Goal: Information Seeking & Learning: Learn about a topic

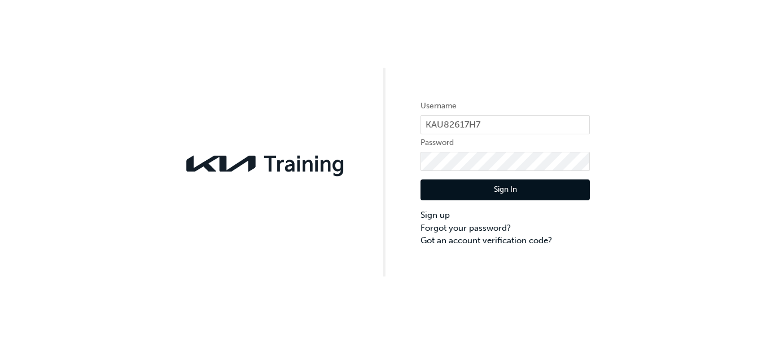
click at [495, 186] on button "Sign In" at bounding box center [504, 189] width 169 height 21
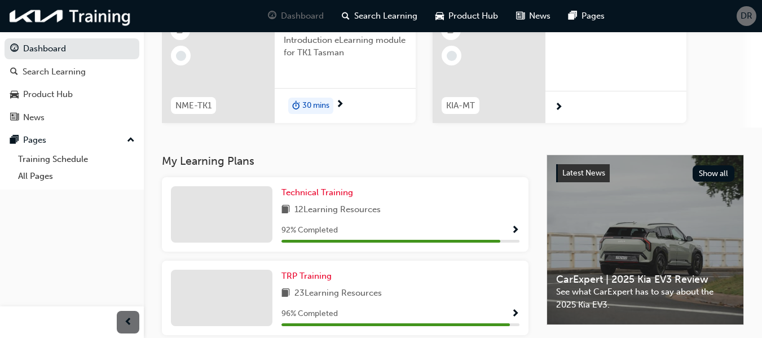
scroll to position [169, 0]
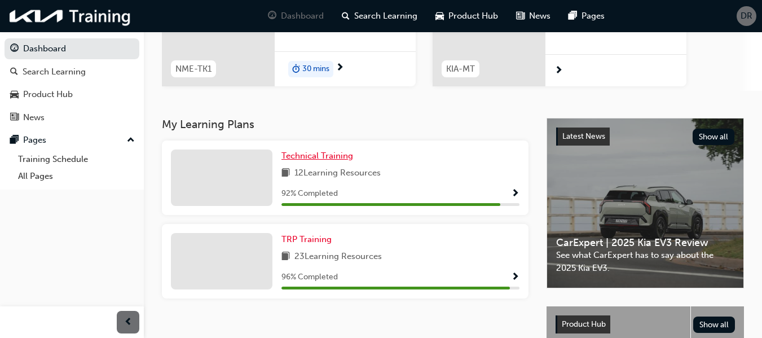
click at [306, 156] on span "Technical Training" at bounding box center [318, 156] width 72 height 10
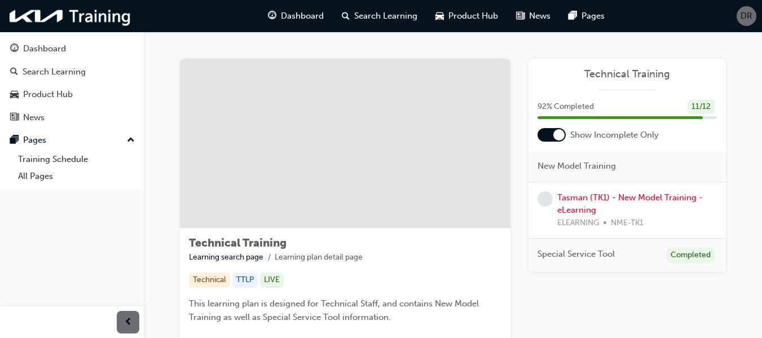
click at [554, 135] on div at bounding box center [558, 134] width 11 height 11
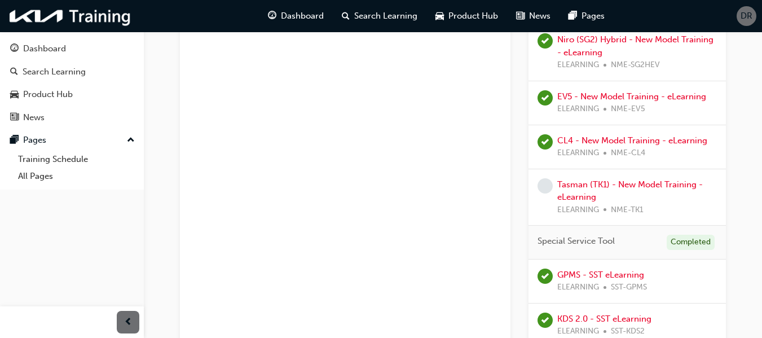
scroll to position [577, 0]
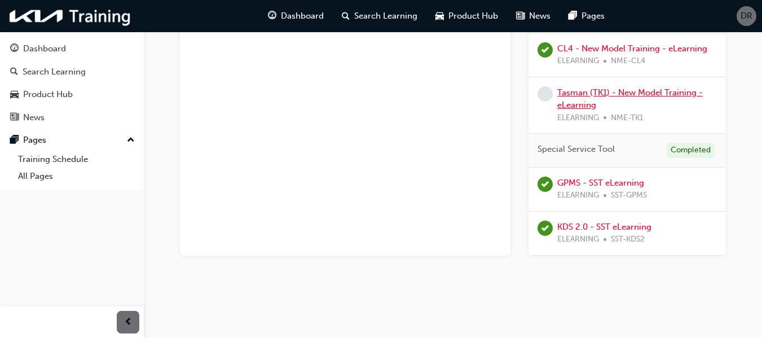
click at [590, 93] on link "Tasman (TK1) - New Model Training - eLearning" at bounding box center [630, 98] width 146 height 23
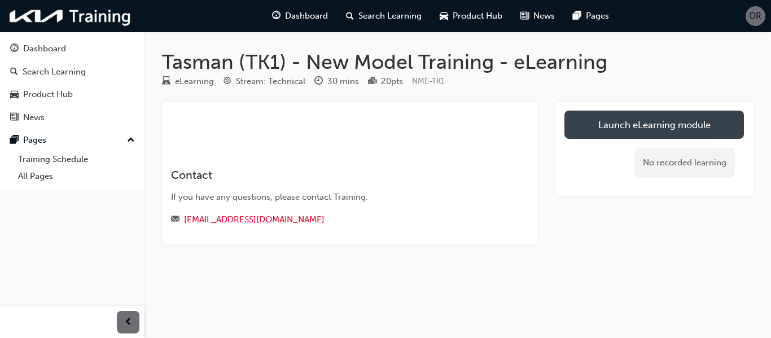
click at [599, 126] on link "Launch eLearning module" at bounding box center [653, 125] width 179 height 28
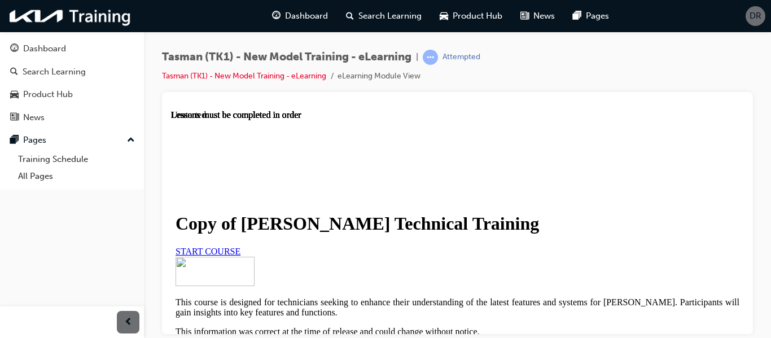
scroll to position [169, 0]
click at [240, 246] on link "START COURSE" at bounding box center [207, 251] width 65 height 10
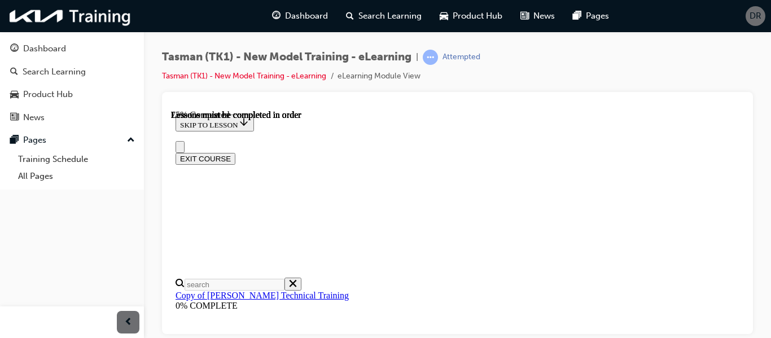
scroll to position [0, 0]
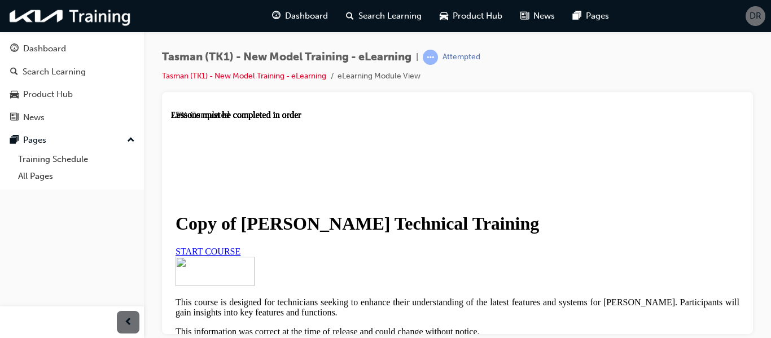
scroll to position [113, 0]
click at [240, 246] on span "START COURSE" at bounding box center [207, 251] width 65 height 10
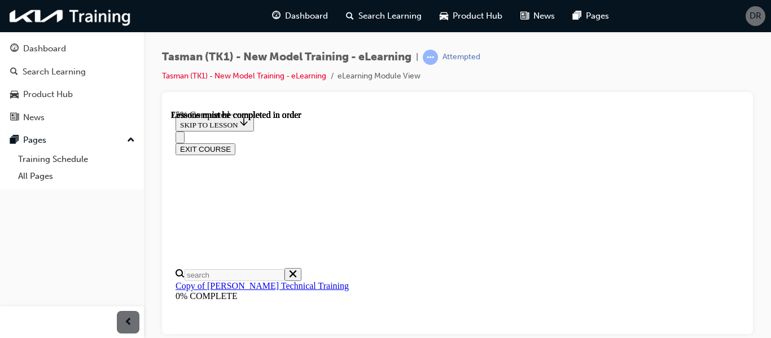
scroll to position [175, 0]
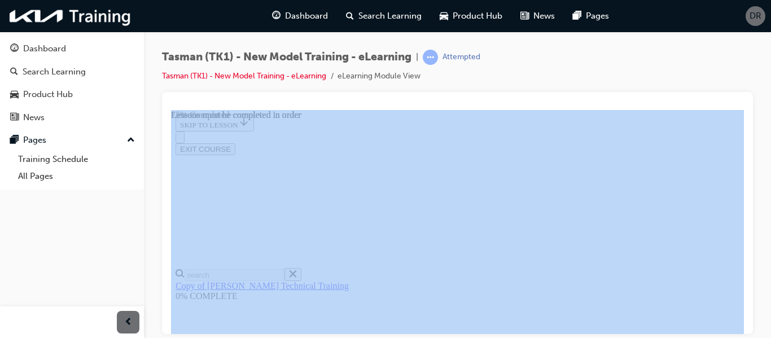
drag, startPoint x: 770, startPoint y: 83, endPoint x: 769, endPoint y: 190, distance: 106.6
click at [769, 190] on div "Tasman (TK1) - New Model Training - eLearning | Attempted Tasman (TK1) - New Mo…" at bounding box center [457, 171] width 627 height 278
click at [591, 91] on div "Tasman (TK1) - New Model Training - eLearning | Attempted Tasman (TK1) - New Mo…" at bounding box center [457, 71] width 591 height 42
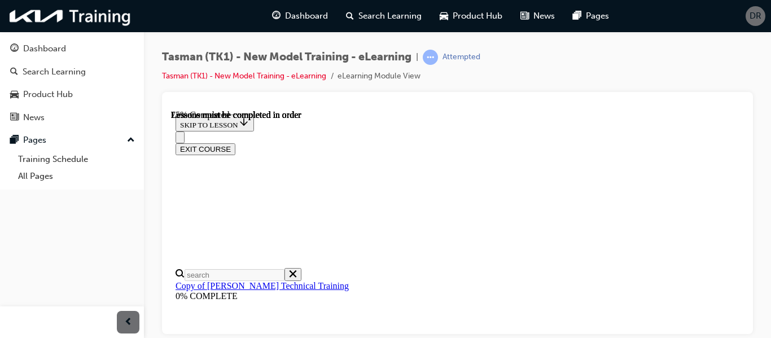
scroll to position [344, 0]
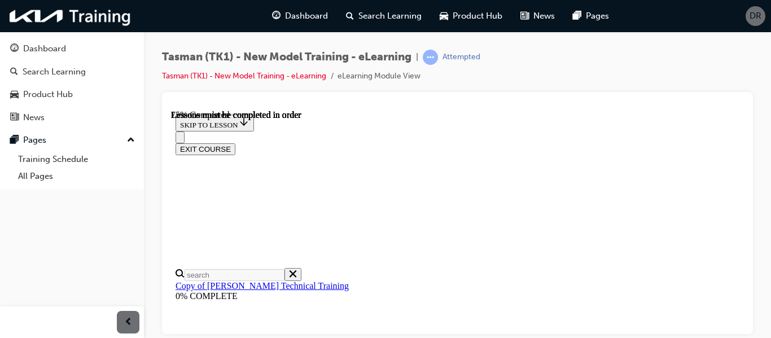
click at [191, 139] on icon "Close navigation menu" at bounding box center [185, 143] width 11 height 8
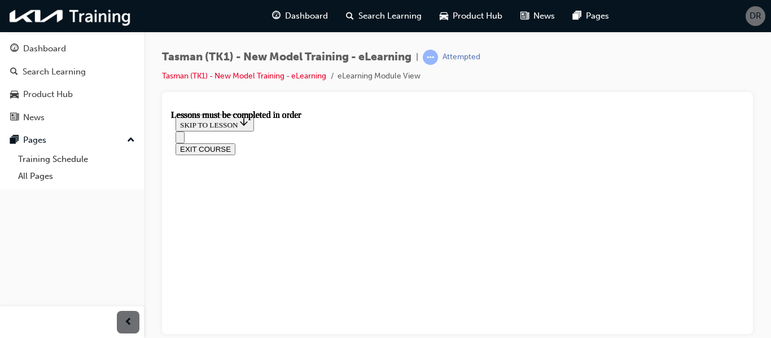
scroll to position [2003, 0]
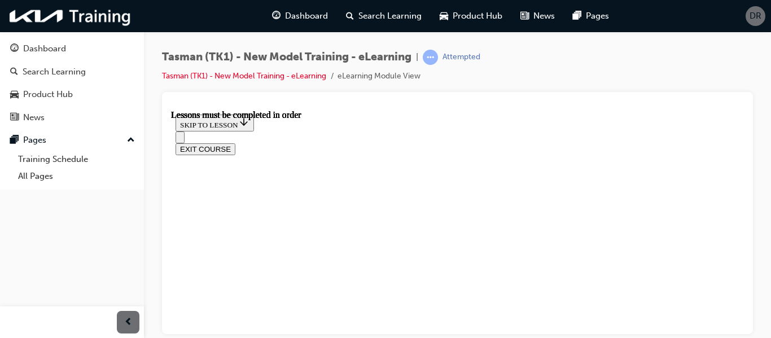
scroll to position [392, 0]
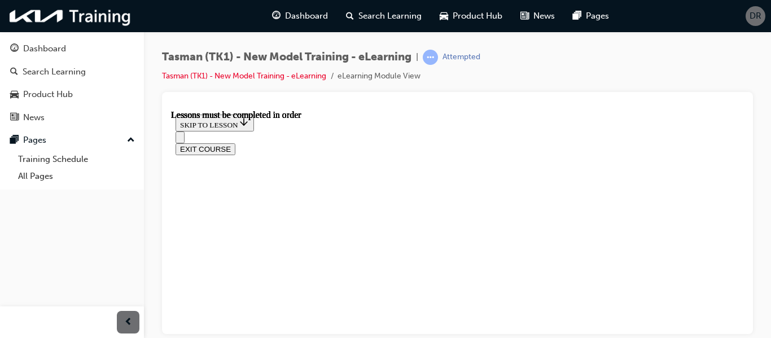
scroll to position [504, 0]
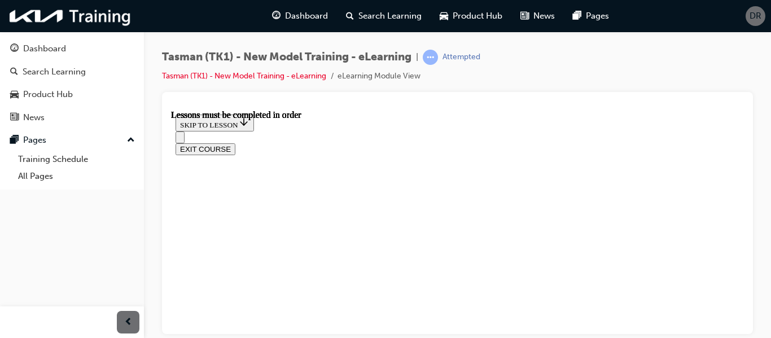
click at [180, 139] on icon "Open navigation menu" at bounding box center [180, 139] width 0 height 0
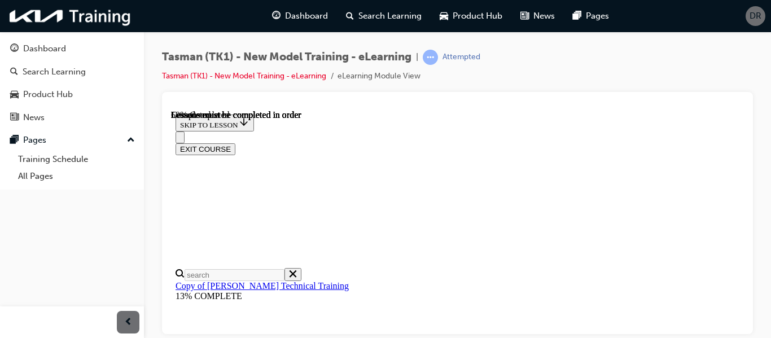
scroll to position [0, 0]
click at [180, 139] on icon "Close navigation menu" at bounding box center [180, 139] width 0 height 0
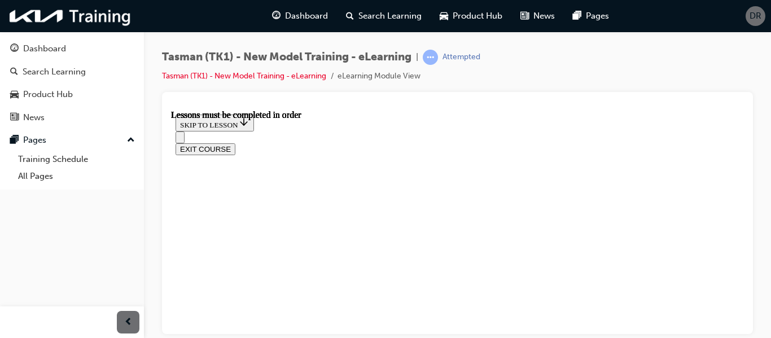
scroll to position [1044, 0]
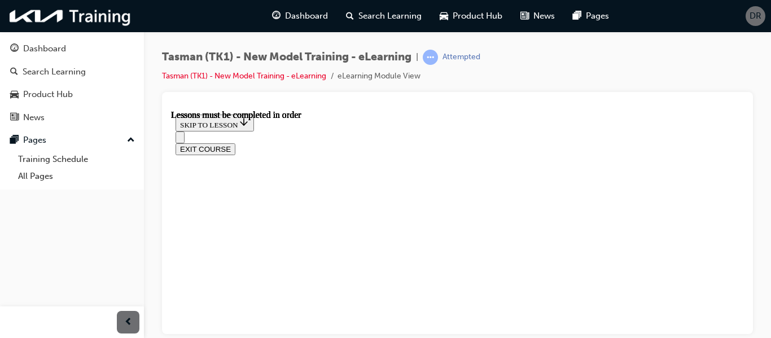
drag, startPoint x: 467, startPoint y: 230, endPoint x: 401, endPoint y: 238, distance: 66.5
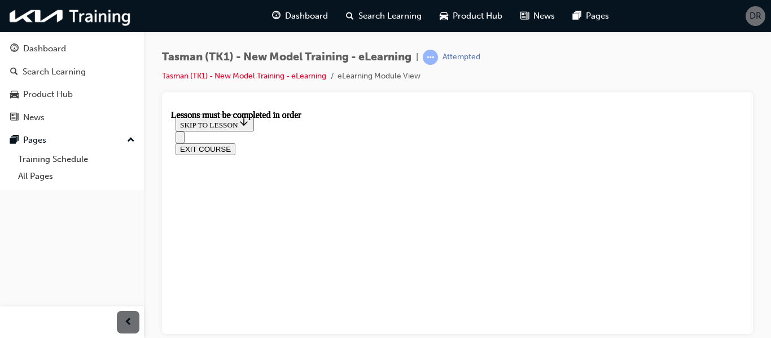
scroll to position [2116, 0]
click at [184, 131] on button "Open navigation menu" at bounding box center [179, 137] width 9 height 12
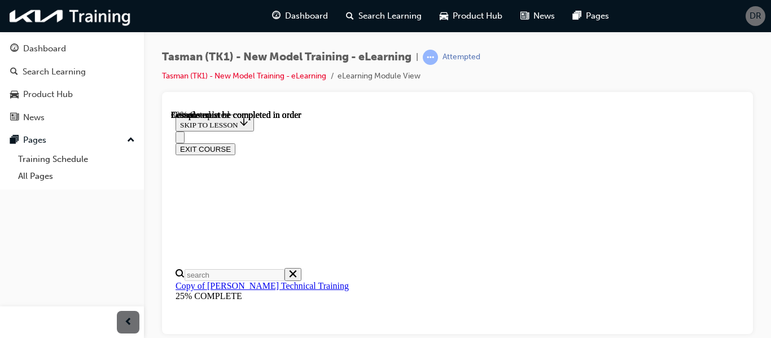
scroll to position [390, 0]
click at [191, 139] on icon "Close navigation menu" at bounding box center [185, 143] width 11 height 8
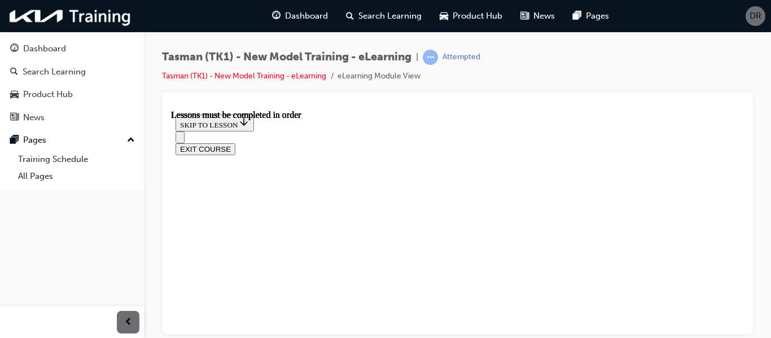
scroll to position [508, 0]
drag, startPoint x: 409, startPoint y: 182, endPoint x: 404, endPoint y: 188, distance: 7.6
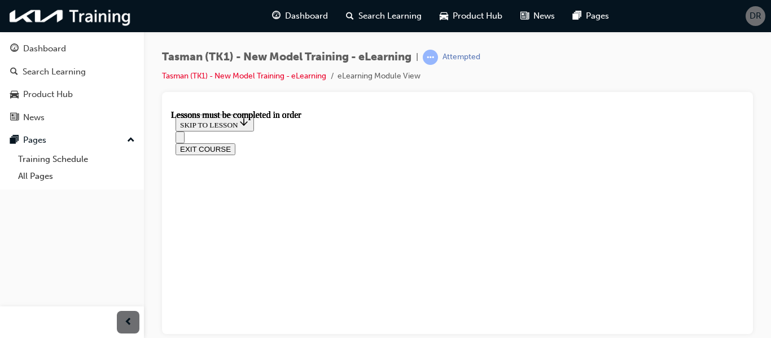
scroll to position [530, 0]
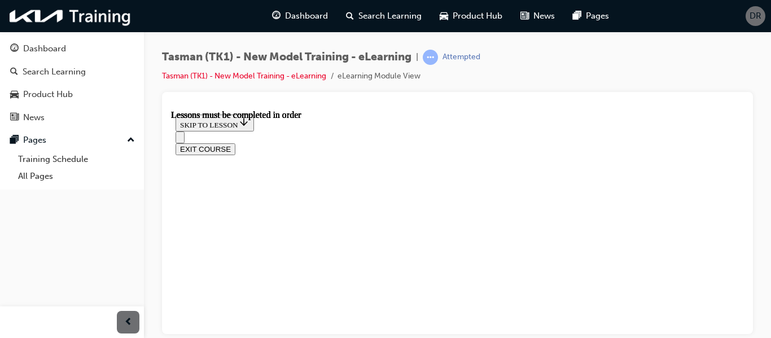
scroll to position [530, 0]
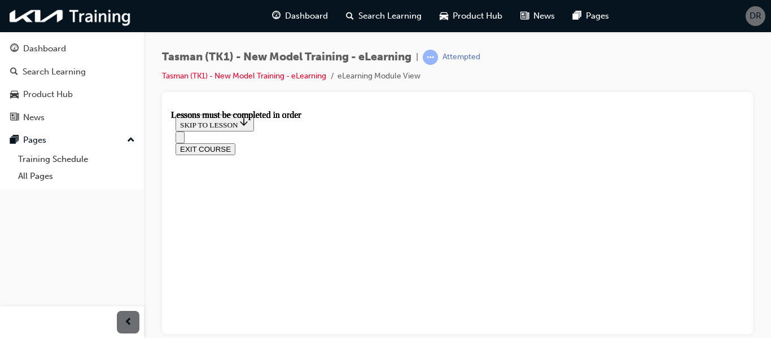
scroll to position [587, 0]
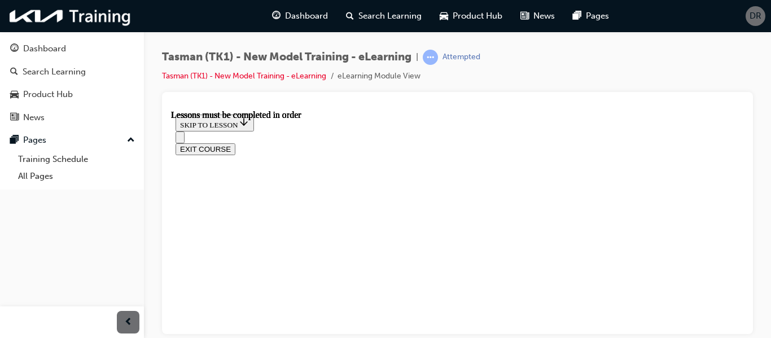
scroll to position [847, 0]
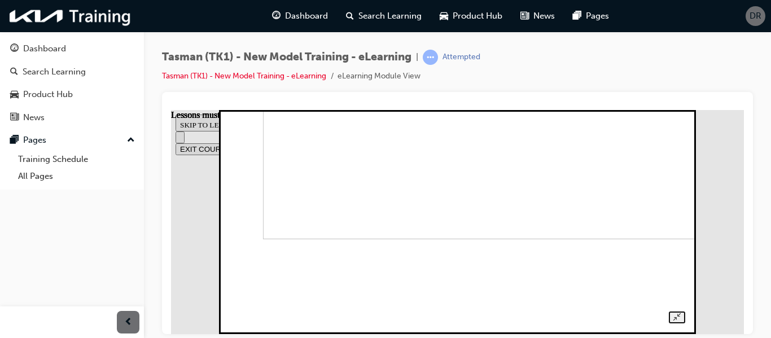
click at [549, 216] on img at bounding box center [482, 127] width 438 height 224
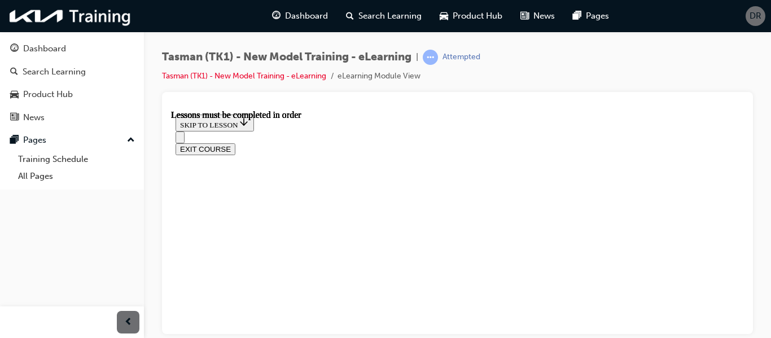
scroll to position [1952, 0]
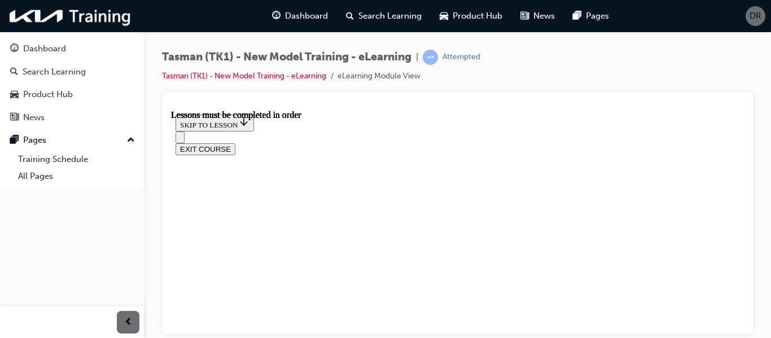
scroll to position [1840, 0]
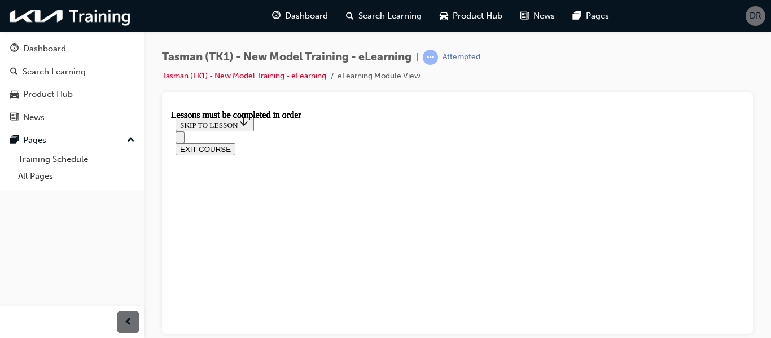
scroll to position [3031, 0]
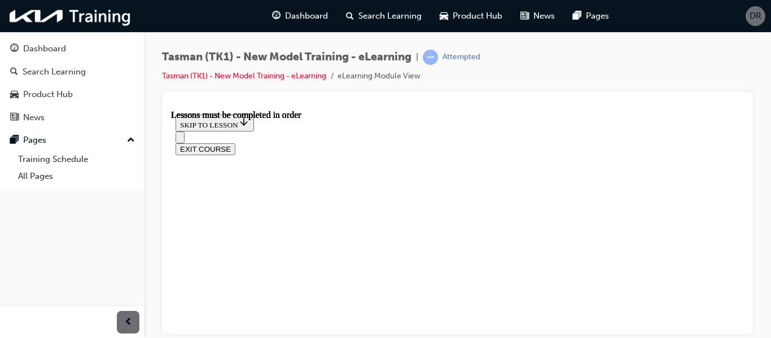
scroll to position [3834, 0]
click at [177, 170] on div "EXIT COURSE" at bounding box center [457, 182] width 564 height 24
click at [180, 178] on icon "Open navigation menu" at bounding box center [180, 178] width 0 height 0
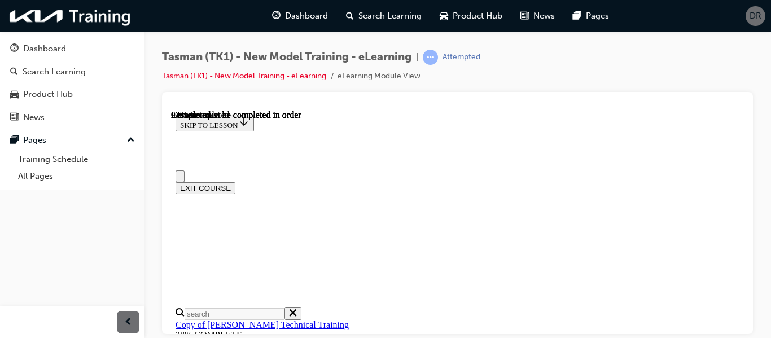
scroll to position [221, 0]
click at [184, 170] on button "Close navigation menu" at bounding box center [179, 176] width 9 height 12
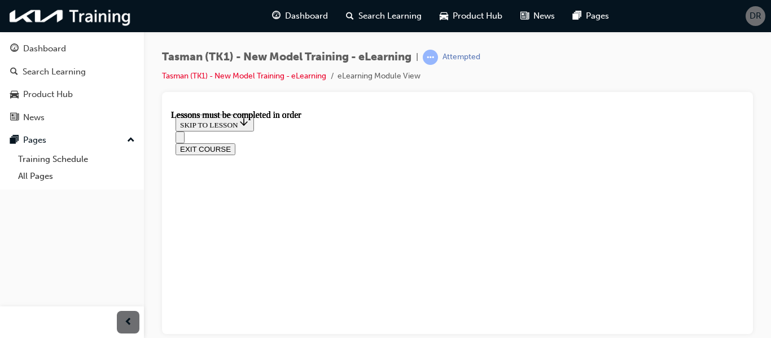
scroll to position [508, 0]
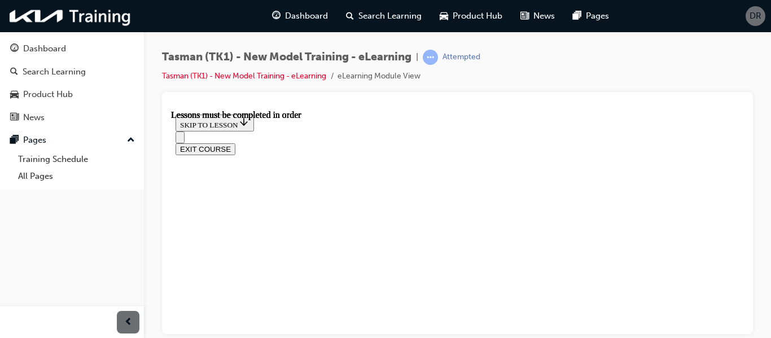
scroll to position [0, 0]
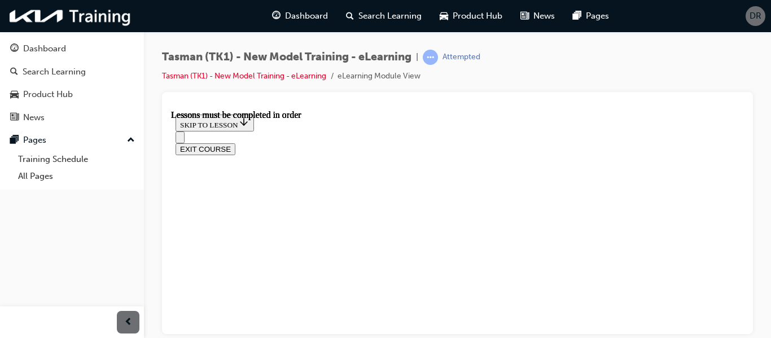
scroll to position [555, 0]
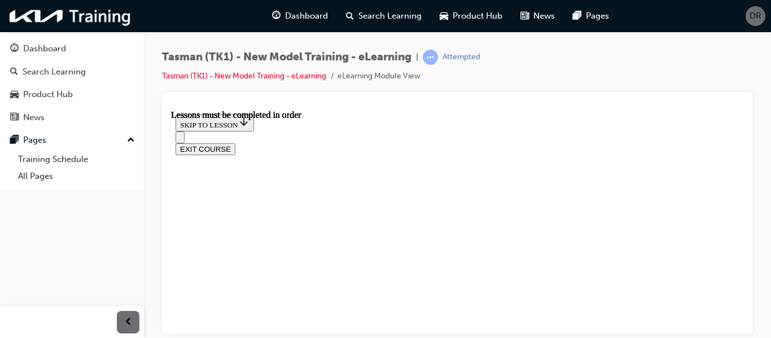
scroll to position [499, 0]
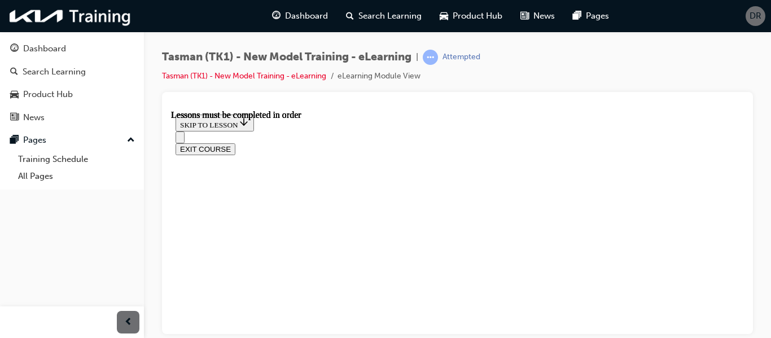
scroll to position [3207, 0]
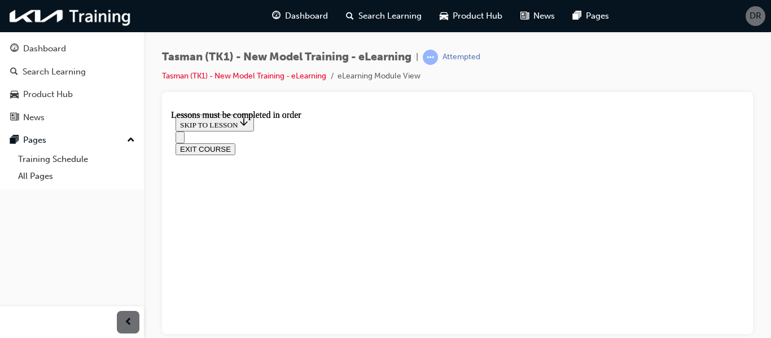
scroll to position [993, 0]
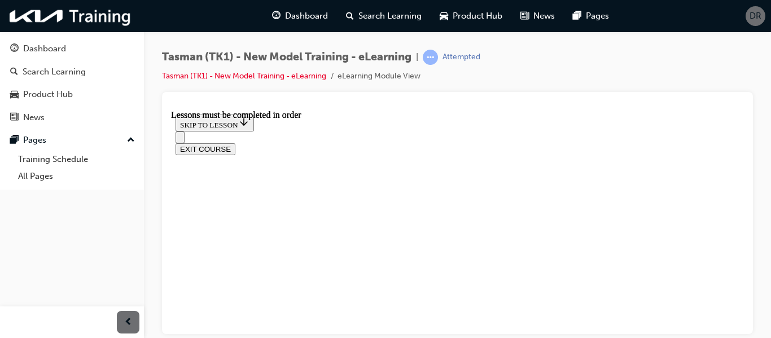
scroll to position [936, 0]
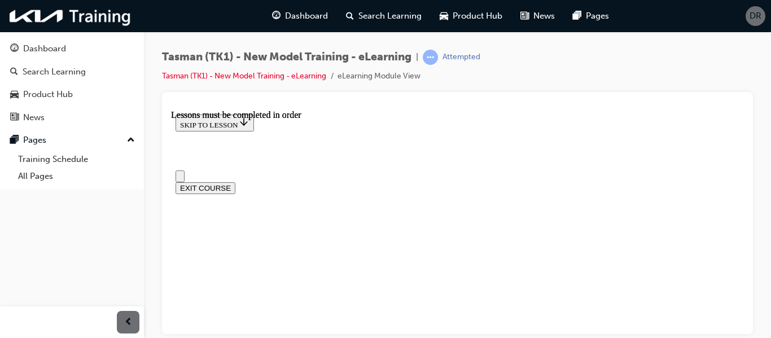
click at [184, 170] on button "Open navigation menu" at bounding box center [179, 176] width 9 height 12
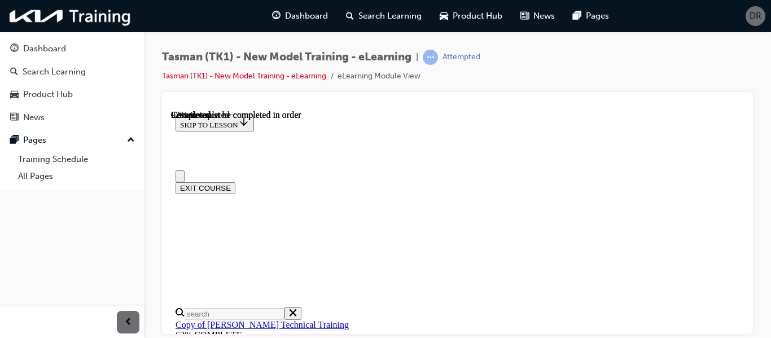
scroll to position [390, 0]
click at [184, 170] on button "Close navigation menu" at bounding box center [179, 176] width 9 height 12
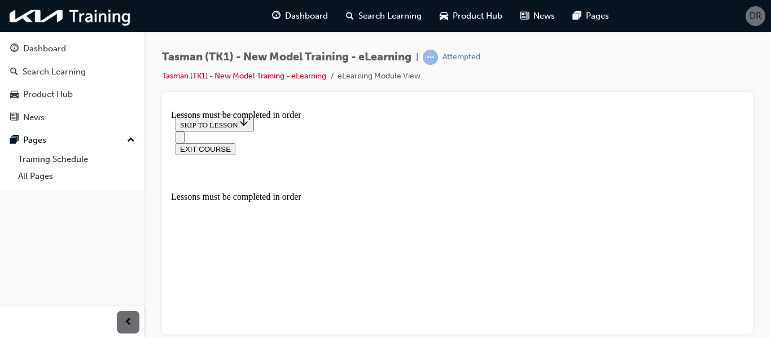
scroll to position [959, 0]
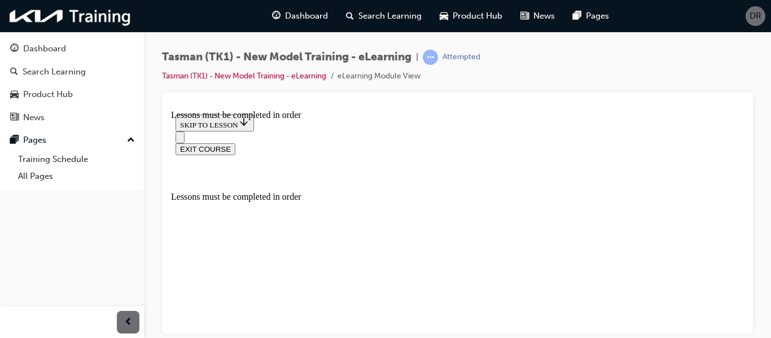
scroll to position [959, 0]
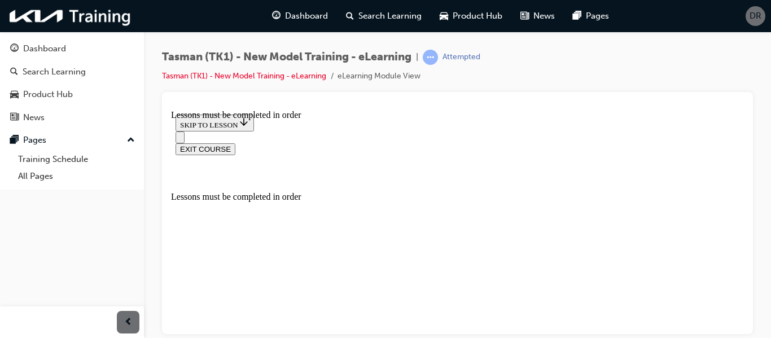
scroll to position [1801, 0]
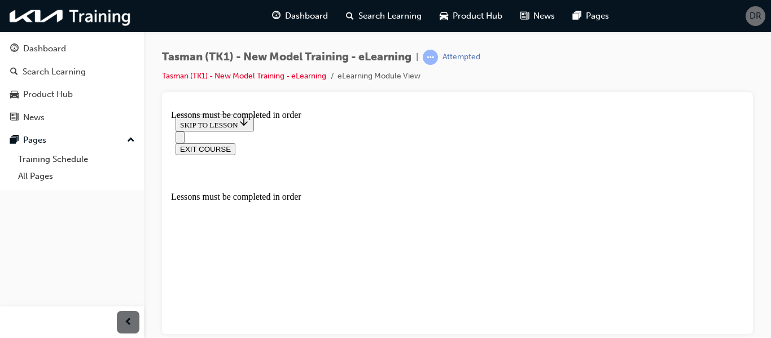
scroll to position [2667, 0]
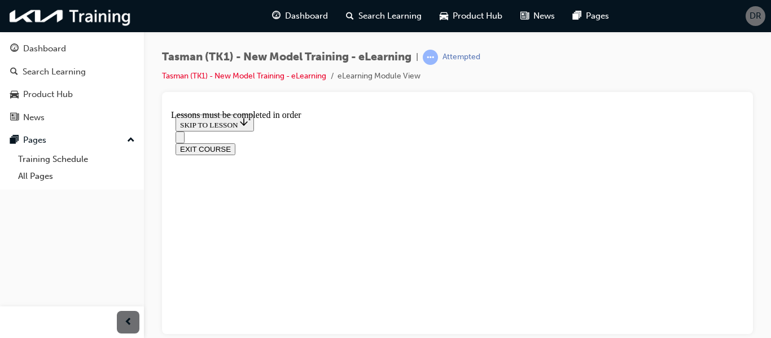
drag, startPoint x: 430, startPoint y: 125, endPoint x: 425, endPoint y: 126, distance: 5.8
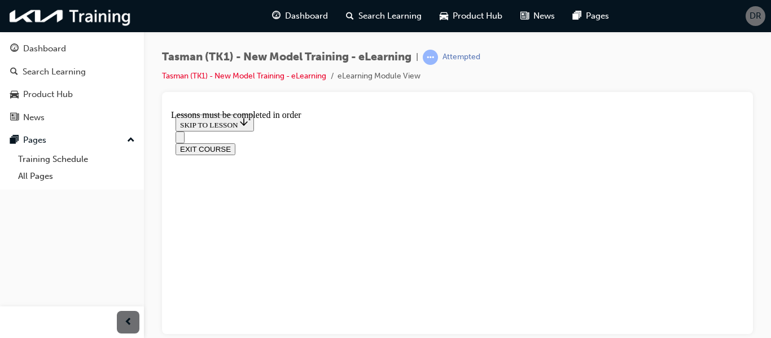
scroll to position [4915, 0]
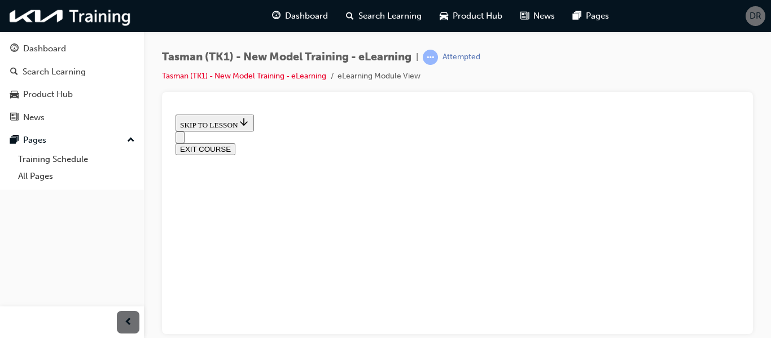
radio input "true"
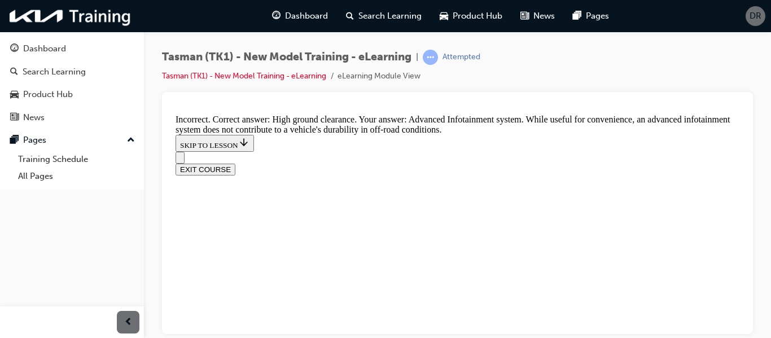
scroll to position [363, 0]
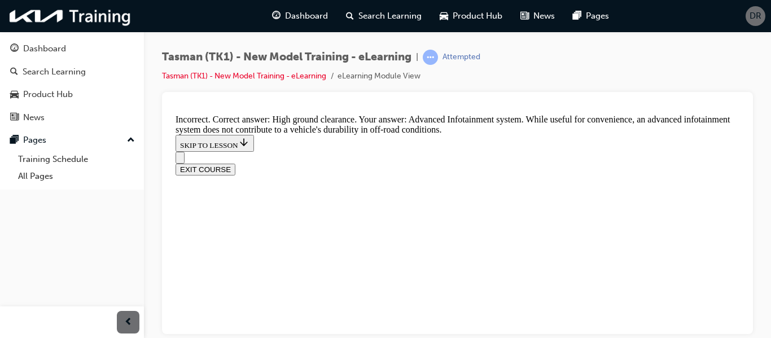
radio input "true"
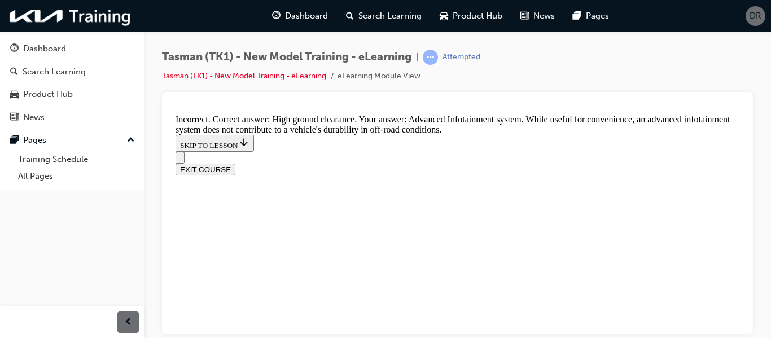
radio input "true"
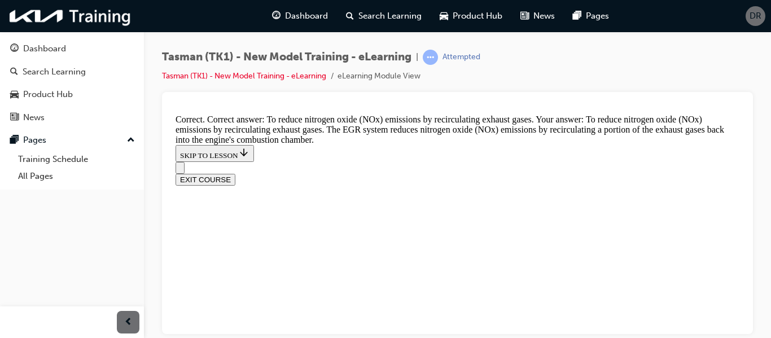
scroll to position [433, 0]
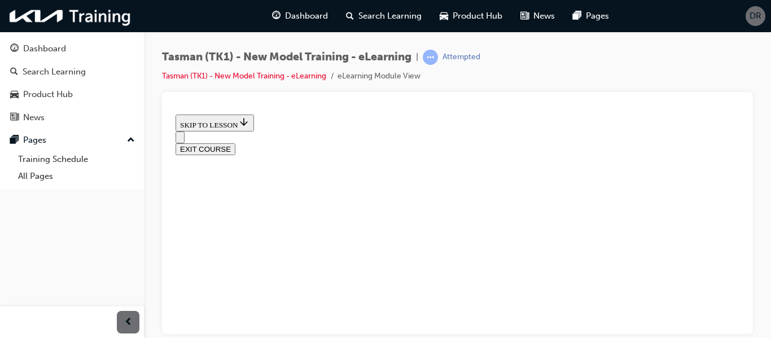
scroll to position [205, 0]
radio input "true"
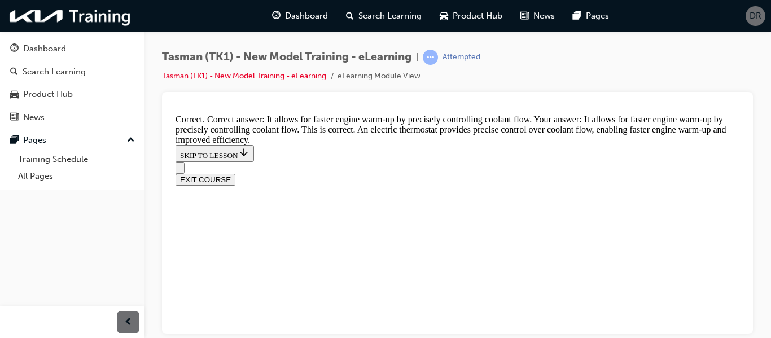
scroll to position [447, 0]
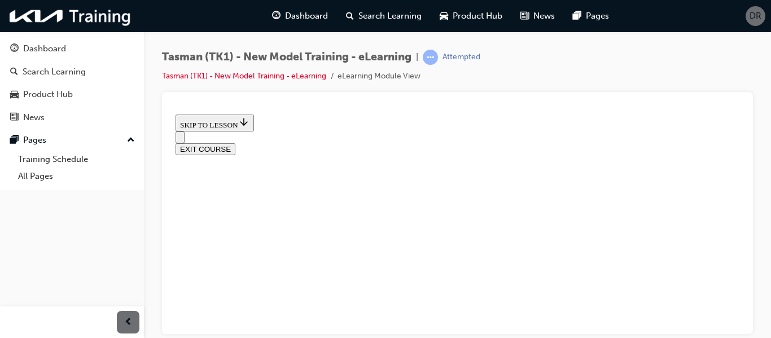
scroll to position [150, 0]
radio input "true"
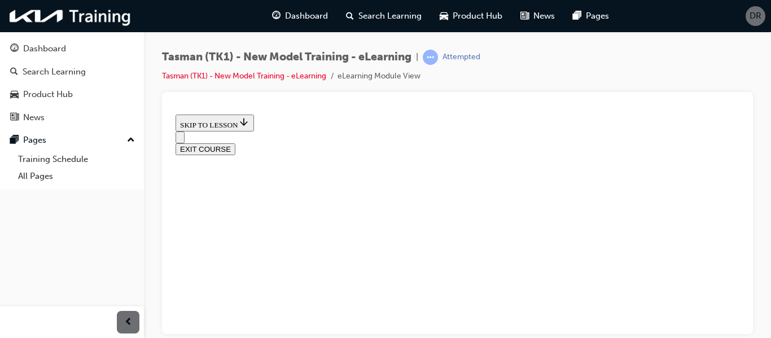
radio input "true"
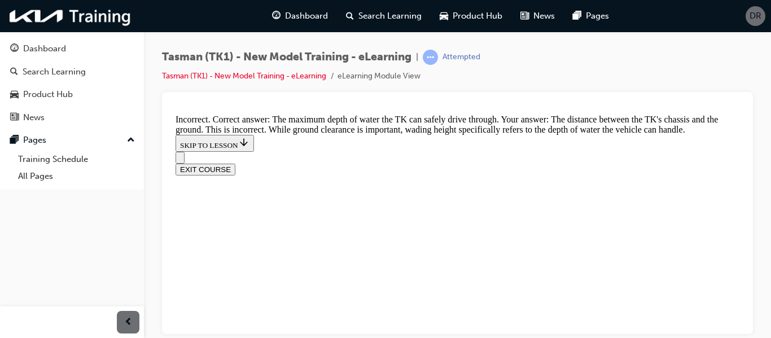
scroll to position [351, 0]
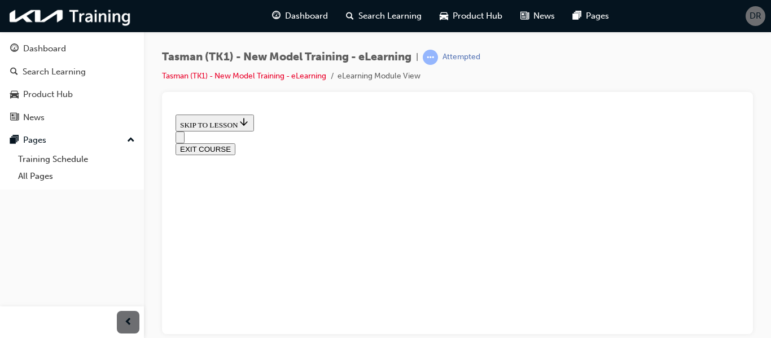
scroll to position [263, 0]
radio input "true"
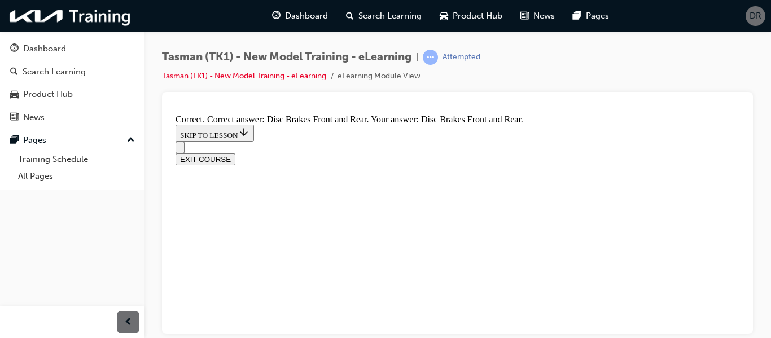
scroll to position [359, 0]
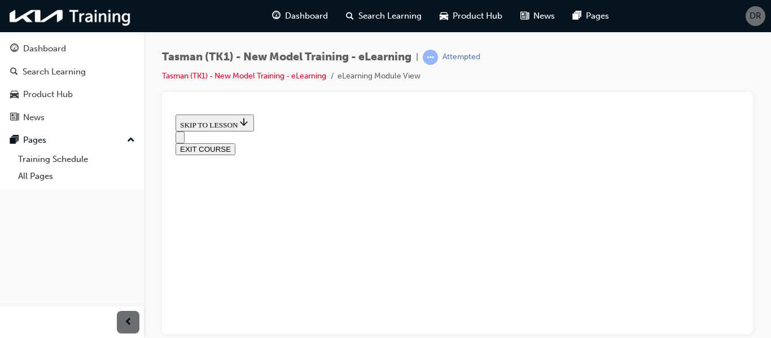
scroll to position [248, 0]
radio input "true"
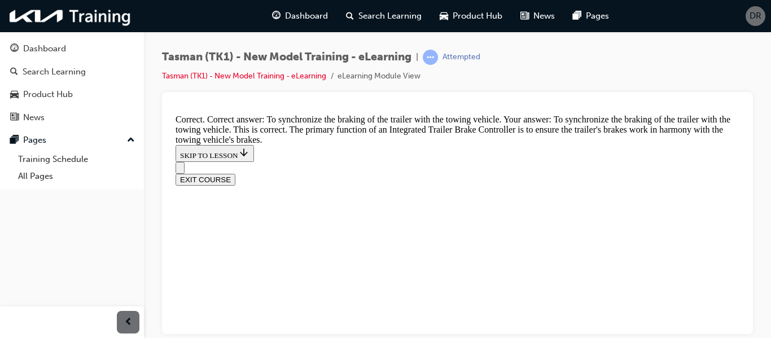
scroll to position [433, 0]
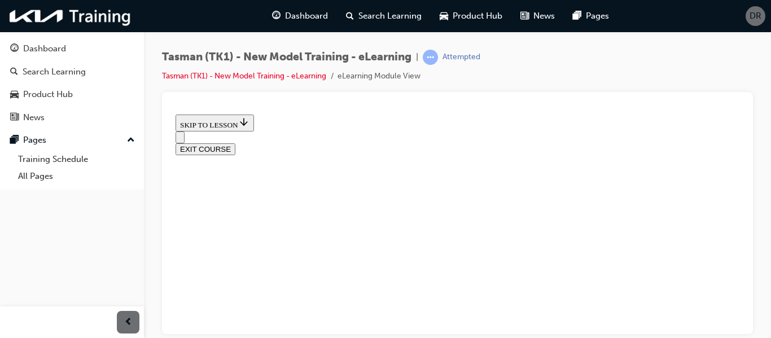
scroll to position [150, 0]
checkbox input "true"
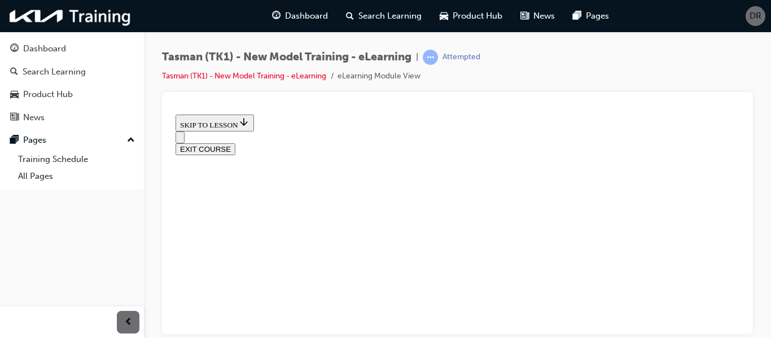
checkbox input "true"
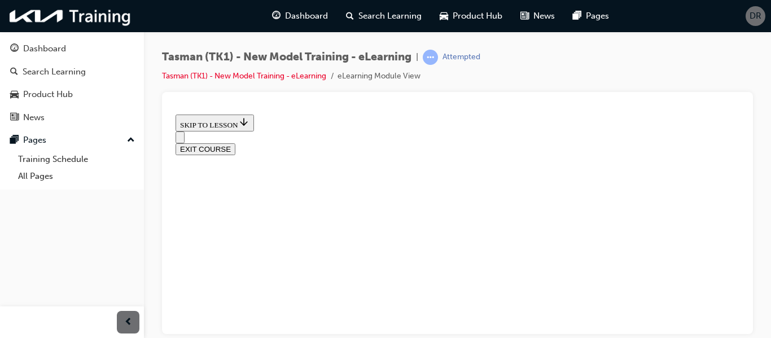
scroll to position [206, 0]
checkbox input "true"
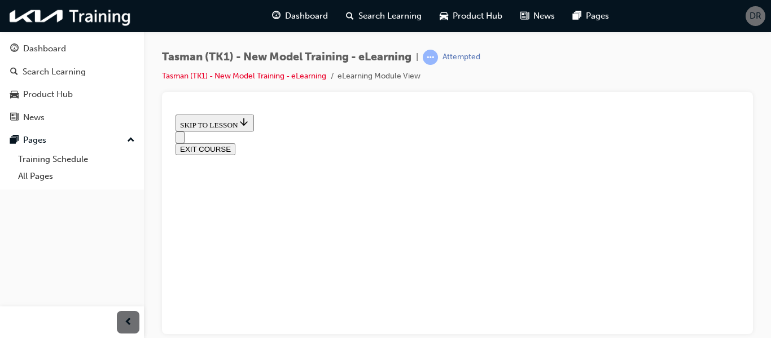
checkbox input "true"
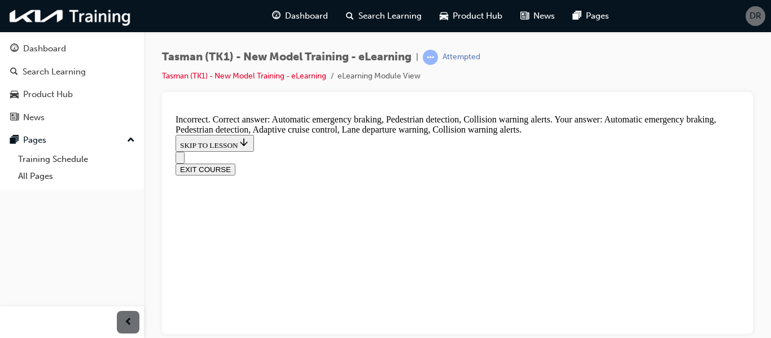
scroll to position [389, 0]
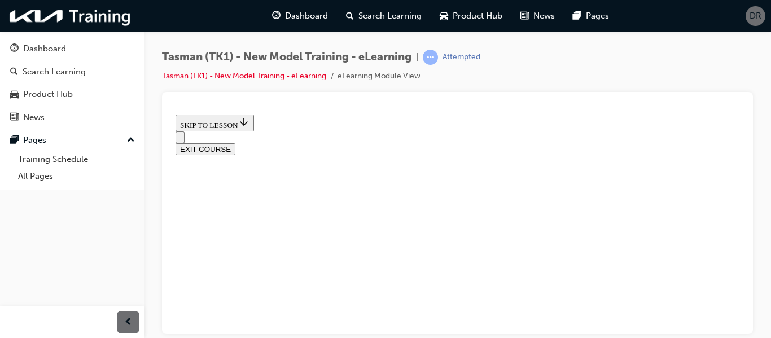
scroll to position [178, 0]
radio input "true"
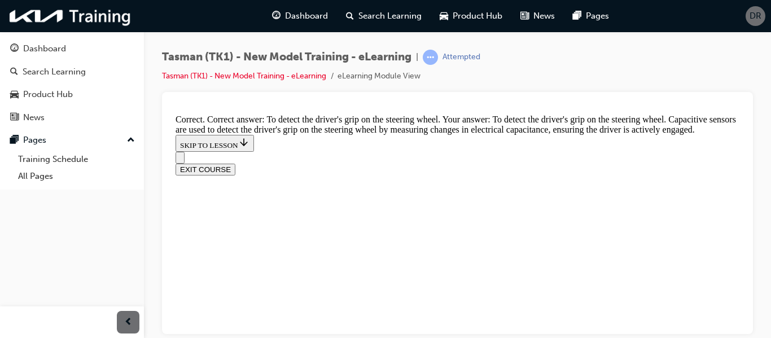
scroll to position [208, 0]
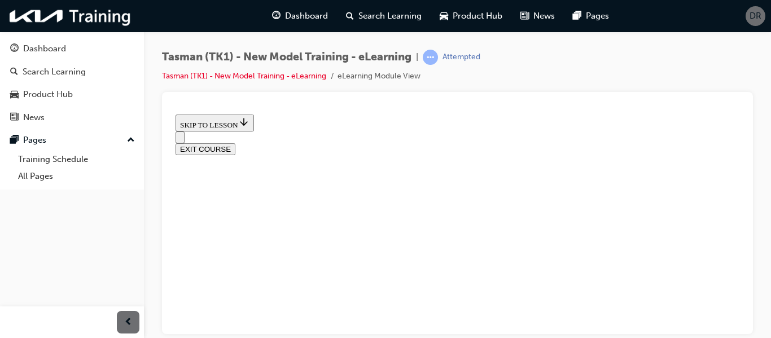
scroll to position [263, 0]
radio input "true"
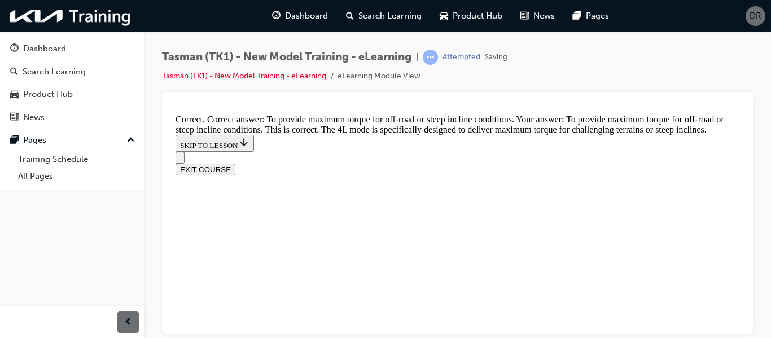
scroll to position [421, 0]
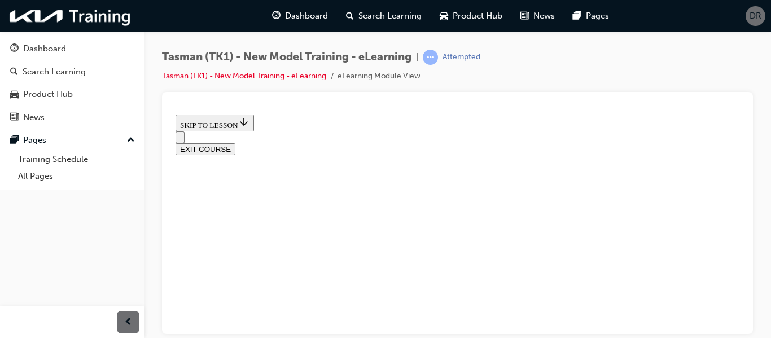
scroll to position [249, 0]
drag, startPoint x: 511, startPoint y: 131, endPoint x: 450, endPoint y: 177, distance: 76.2
drag, startPoint x: 371, startPoint y: 173, endPoint x: 404, endPoint y: 190, distance: 37.6
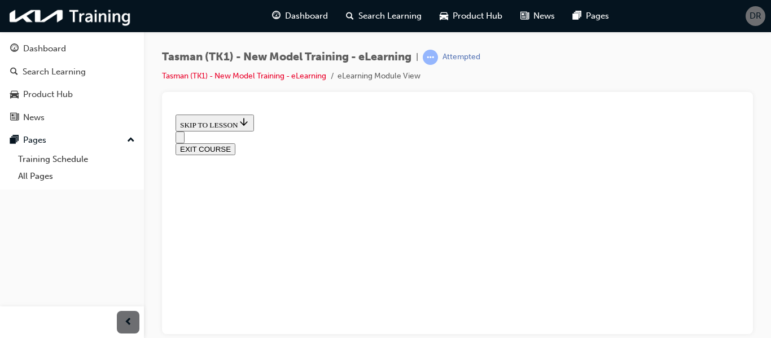
drag, startPoint x: 324, startPoint y: 204, endPoint x: 359, endPoint y: 258, distance: 63.7
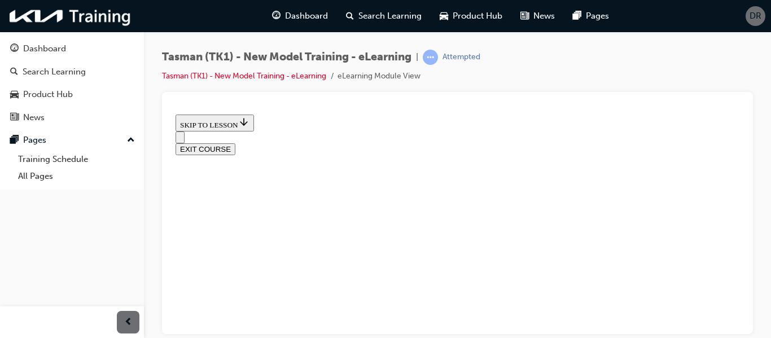
drag, startPoint x: 336, startPoint y: 201, endPoint x: 371, endPoint y: 260, distance: 68.3
drag, startPoint x: 351, startPoint y: 205, endPoint x: 394, endPoint y: 206, distance: 42.9
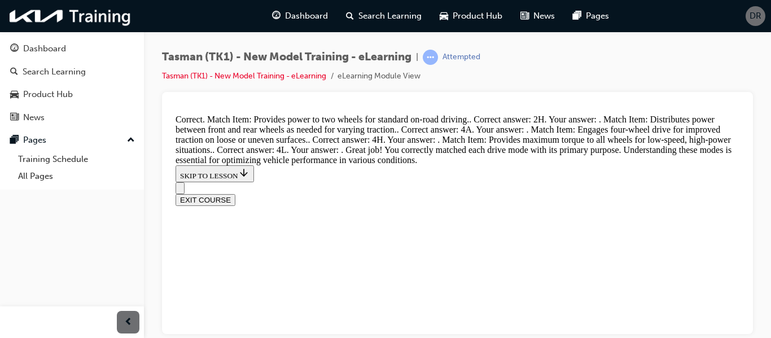
scroll to position [558, 0]
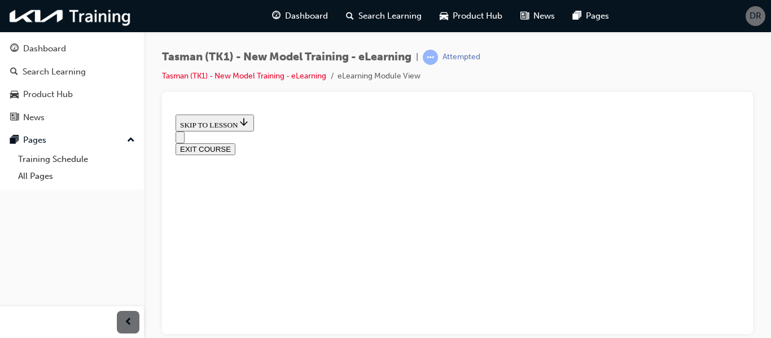
scroll to position [547, 0]
drag, startPoint x: 512, startPoint y: 238, endPoint x: 452, endPoint y: 143, distance: 112.4
drag, startPoint x: 403, startPoint y: 134, endPoint x: 434, endPoint y: 232, distance: 103.1
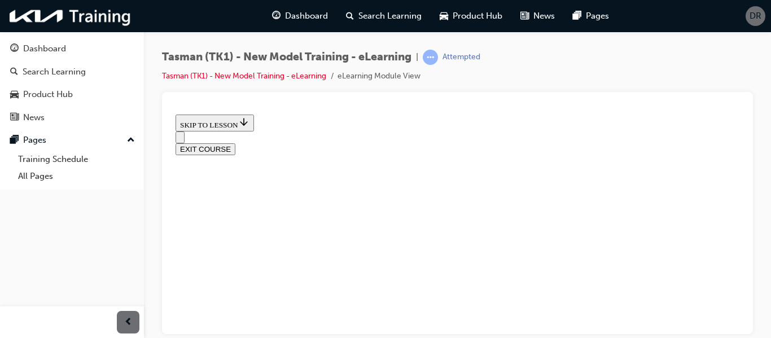
scroll to position [488, 0]
drag, startPoint x: 354, startPoint y: 188, endPoint x: 384, endPoint y: 192, distance: 30.8
drag, startPoint x: 337, startPoint y: 140, endPoint x: 372, endPoint y: 244, distance: 109.5
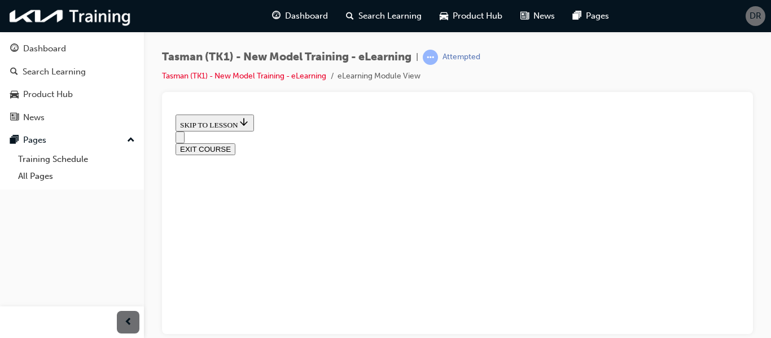
drag, startPoint x: 382, startPoint y: 154, endPoint x: 422, endPoint y: 158, distance: 39.7
drag, startPoint x: 371, startPoint y: 245, endPoint x: 389, endPoint y: 149, distance: 97.5
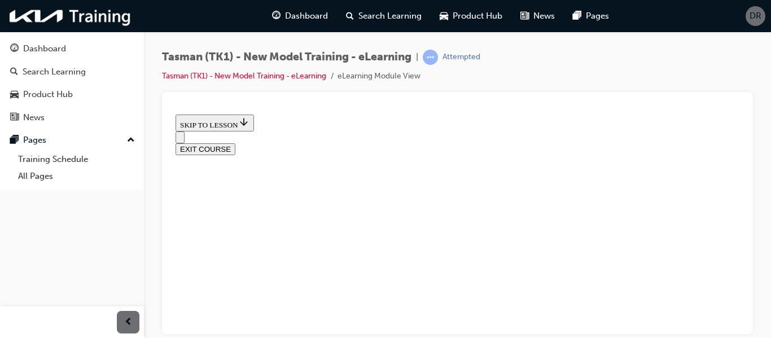
drag, startPoint x: 380, startPoint y: 210, endPoint x: 404, endPoint y: 206, distance: 23.9
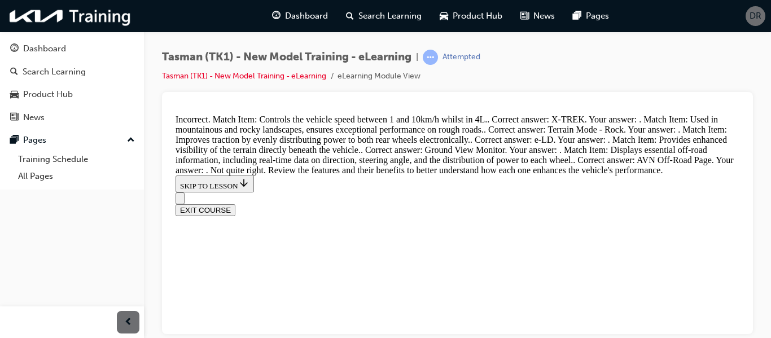
scroll to position [801, 0]
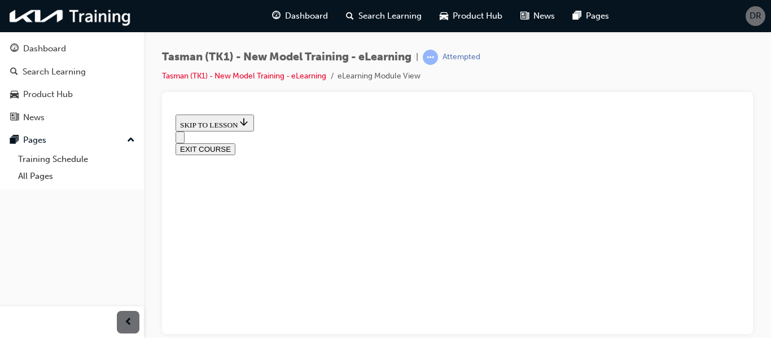
scroll to position [358, 0]
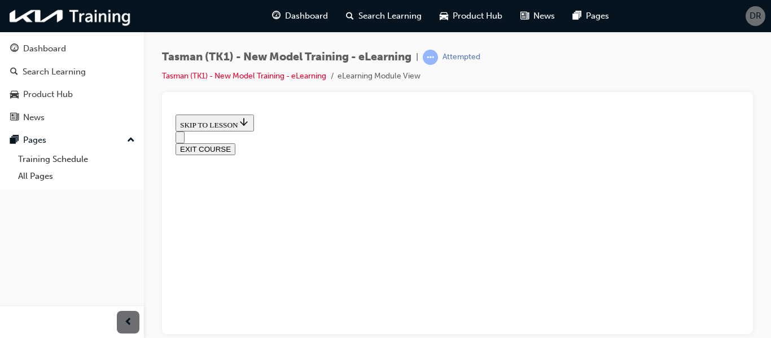
radio input "true"
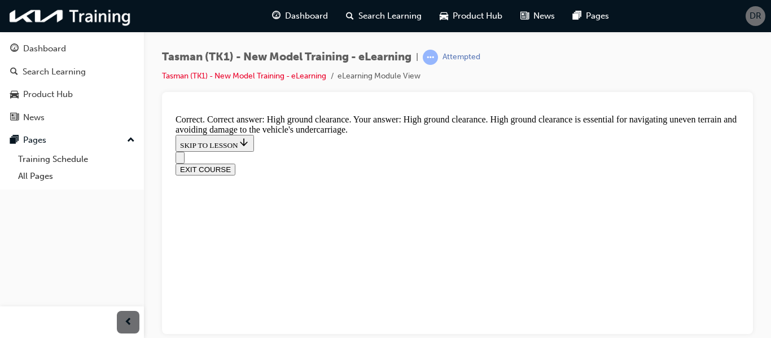
scroll to position [420, 0]
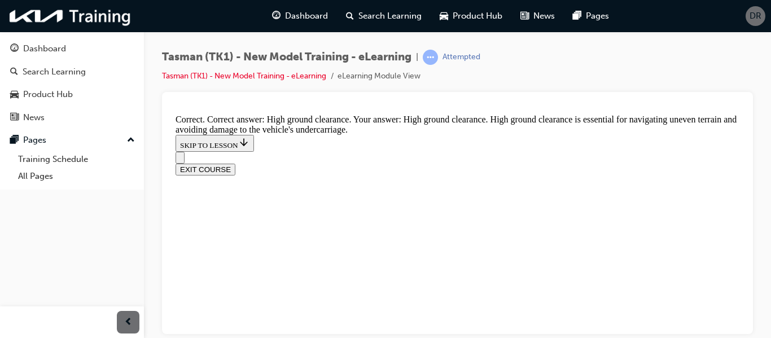
radio input "true"
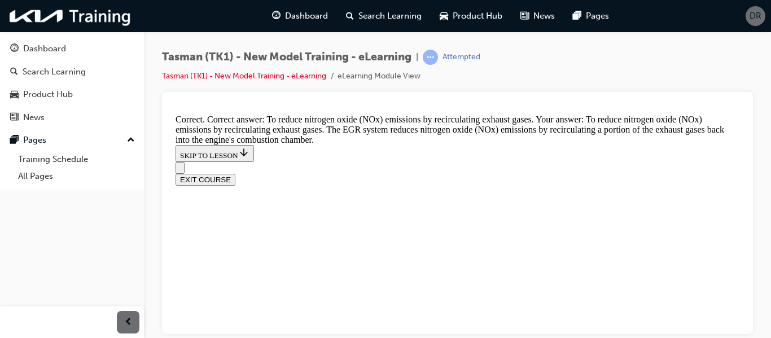
scroll to position [433, 0]
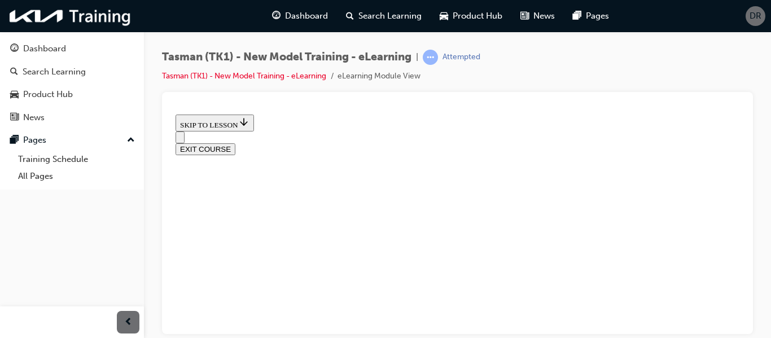
scroll to position [94, 0]
radio input "true"
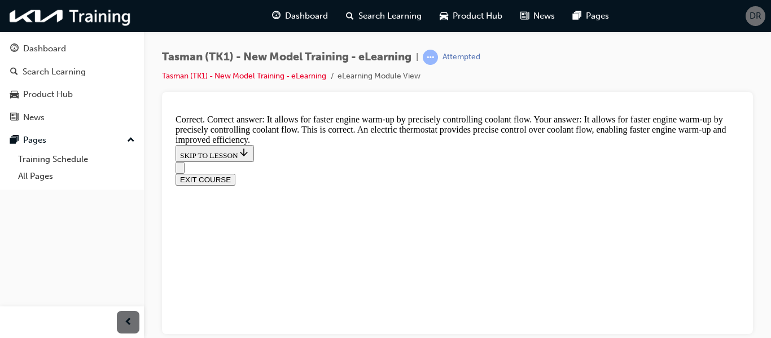
scroll to position [447, 0]
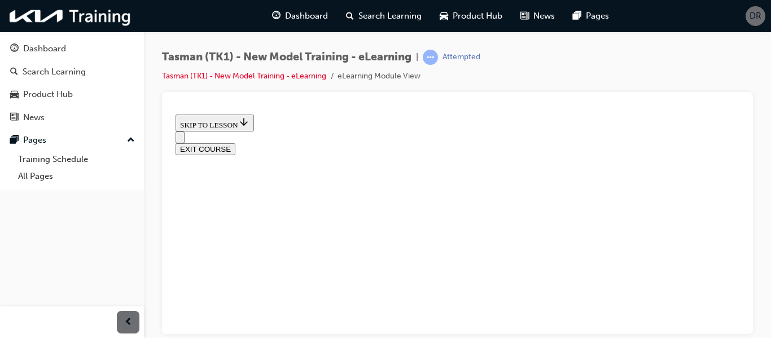
scroll to position [150, 0]
radio input "true"
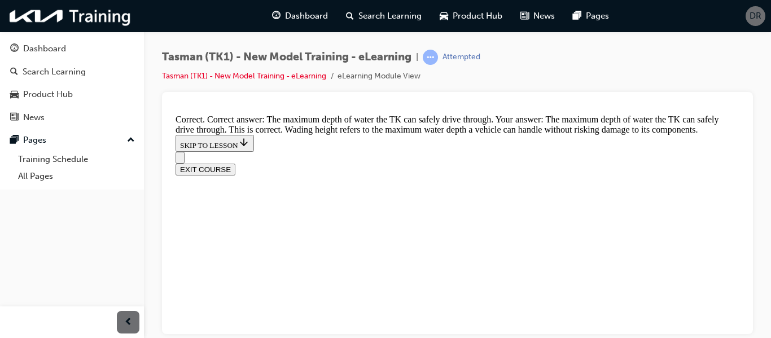
scroll to position [407, 0]
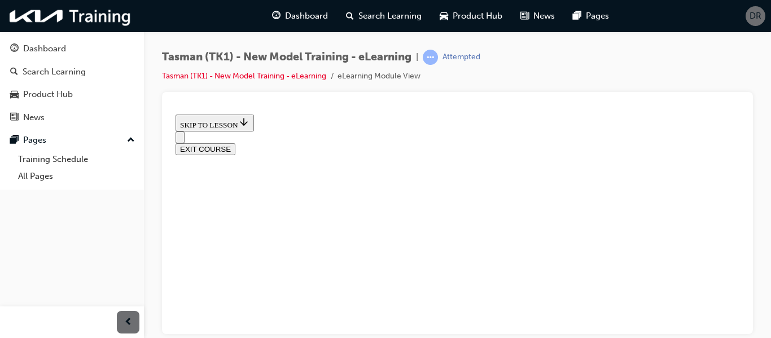
scroll to position [263, 0]
radio input "true"
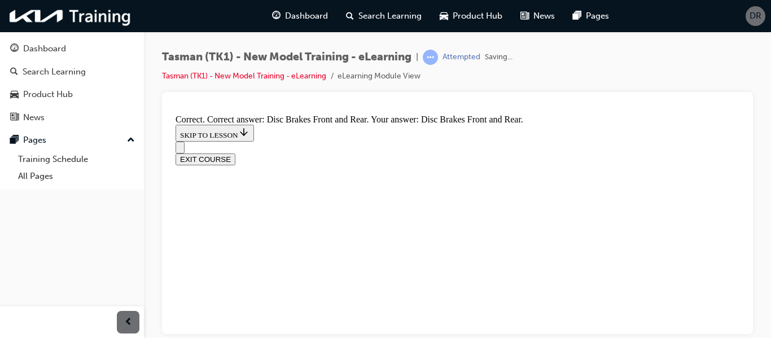
scroll to position [359, 0]
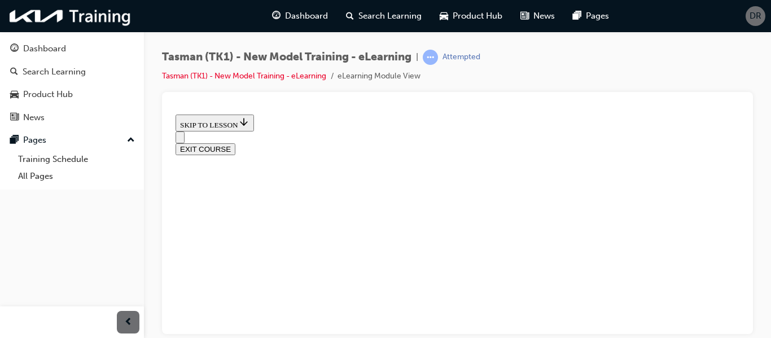
scroll to position [150, 0]
radio input "true"
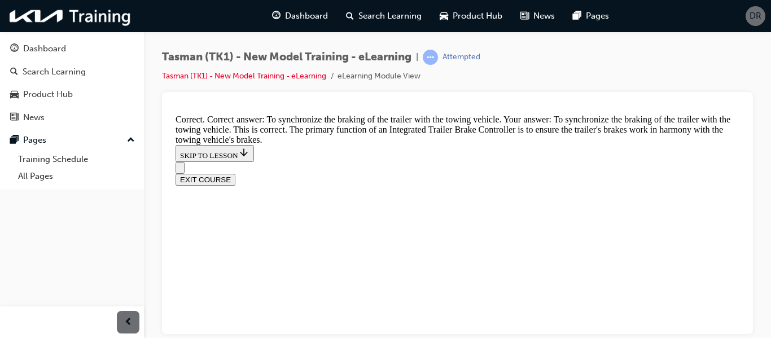
scroll to position [433, 0]
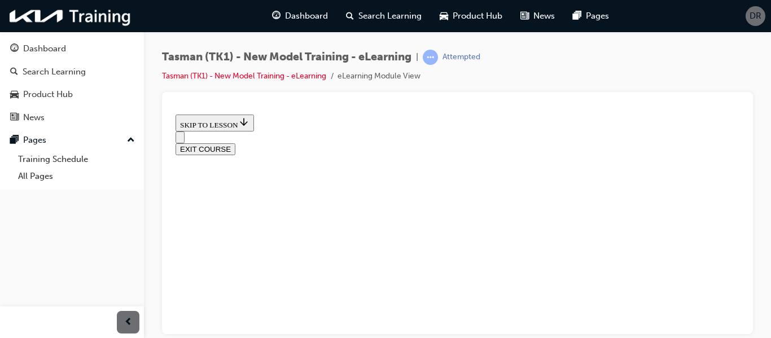
scroll to position [94, 0]
checkbox input "true"
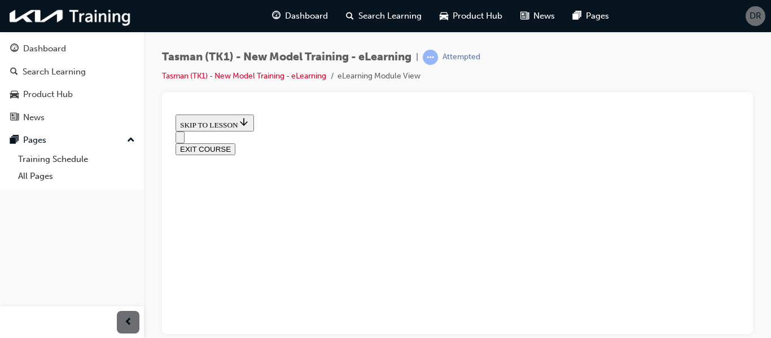
checkbox input "true"
drag, startPoint x: 343, startPoint y: 193, endPoint x: 344, endPoint y: 185, distance: 8.0
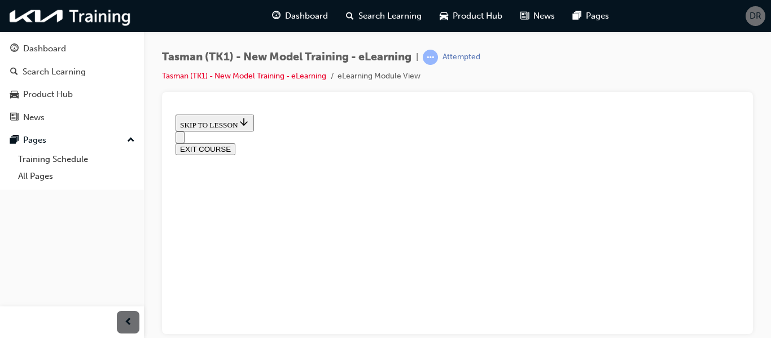
checkbox input "true"
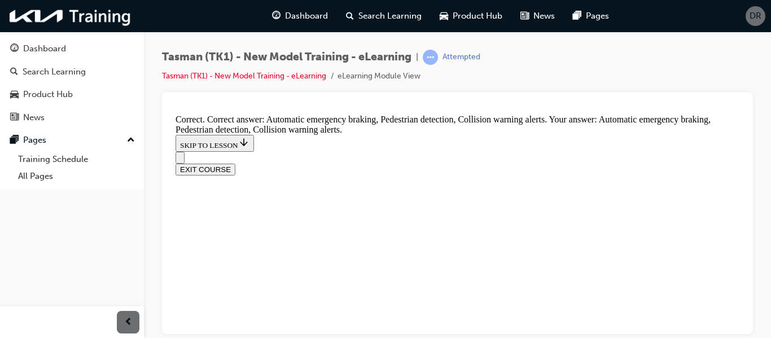
scroll to position [389, 0]
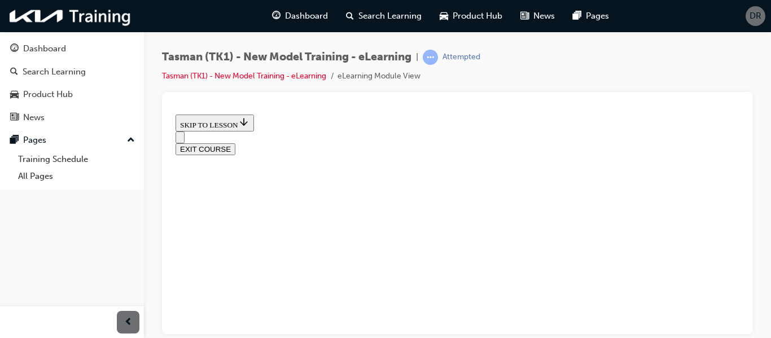
scroll to position [263, 0]
radio input "true"
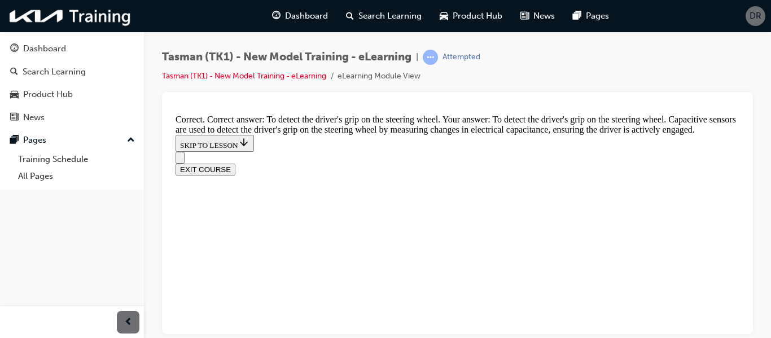
scroll to position [433, 0]
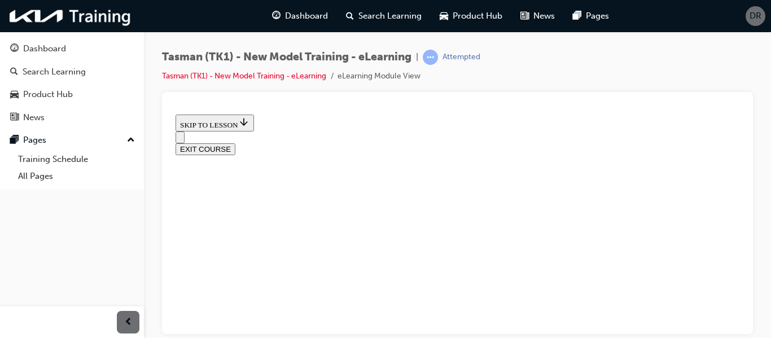
scroll to position [206, 0]
radio input "true"
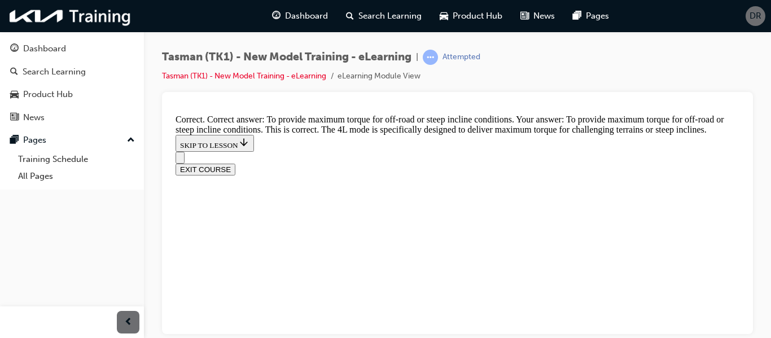
scroll to position [421, 0]
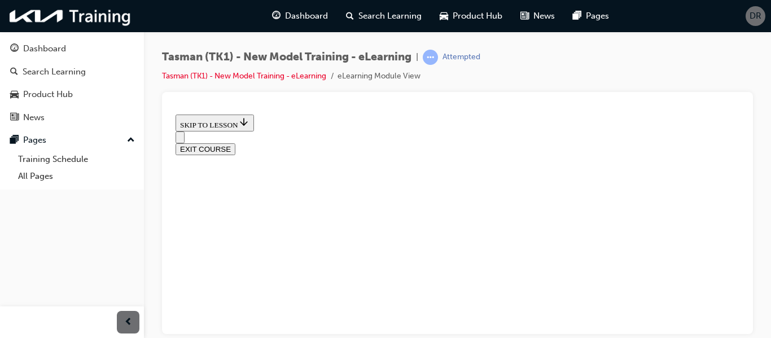
scroll to position [192, 0]
drag, startPoint x: 525, startPoint y: 168, endPoint x: 476, endPoint y: 173, distance: 50.0
drag, startPoint x: 403, startPoint y: 184, endPoint x: 413, endPoint y: 181, distance: 10.0
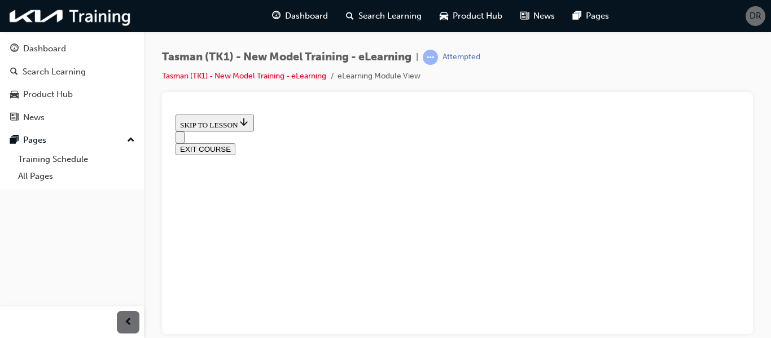
drag, startPoint x: 515, startPoint y: 187, endPoint x: 472, endPoint y: 232, distance: 63.0
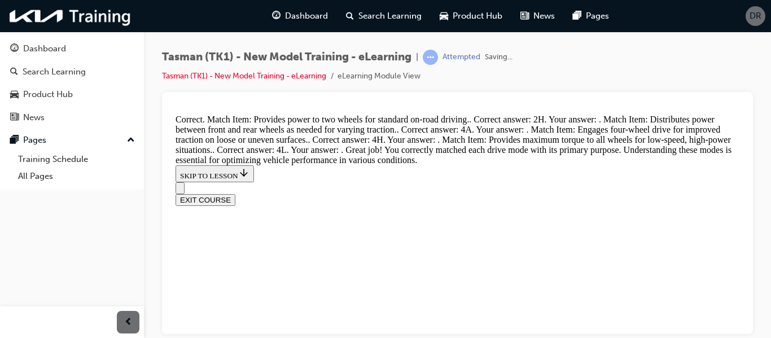
scroll to position [558, 0]
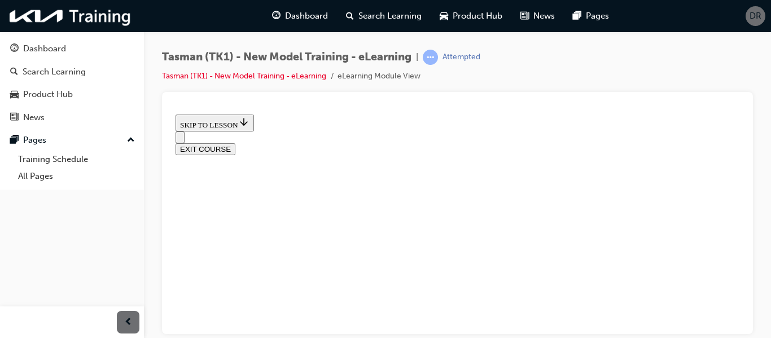
scroll to position [152, 0]
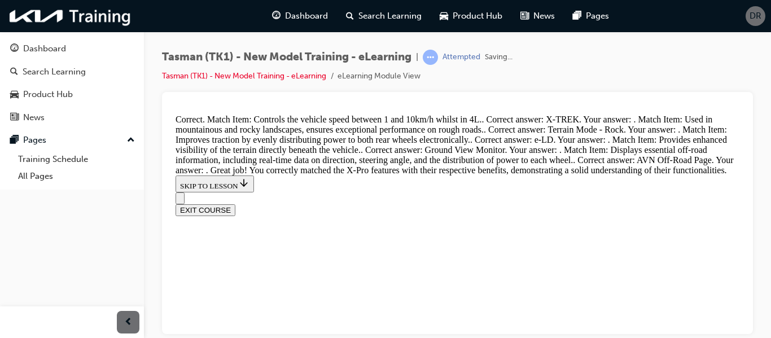
scroll to position [801, 0]
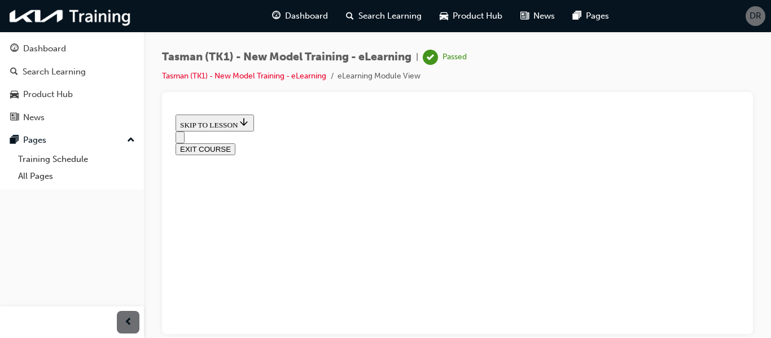
scroll to position [358, 0]
click at [235, 143] on button "EXIT COURSE" at bounding box center [205, 149] width 60 height 12
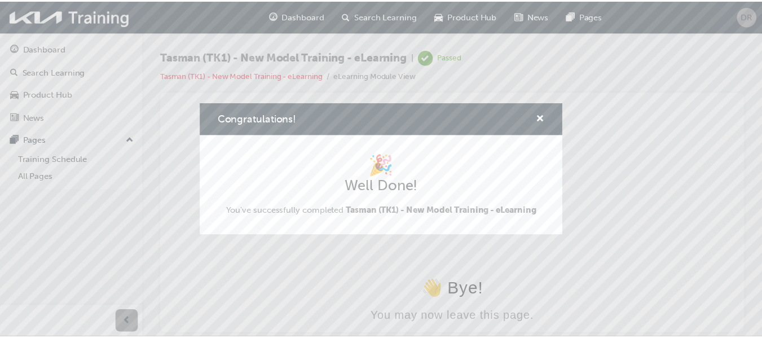
scroll to position [0, 0]
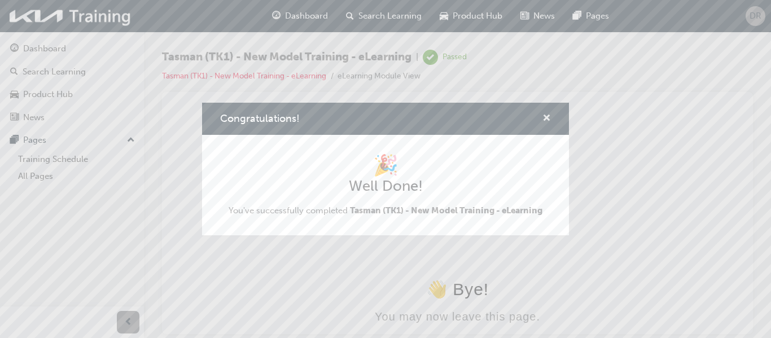
click at [550, 120] on span "cross-icon" at bounding box center [546, 119] width 8 height 10
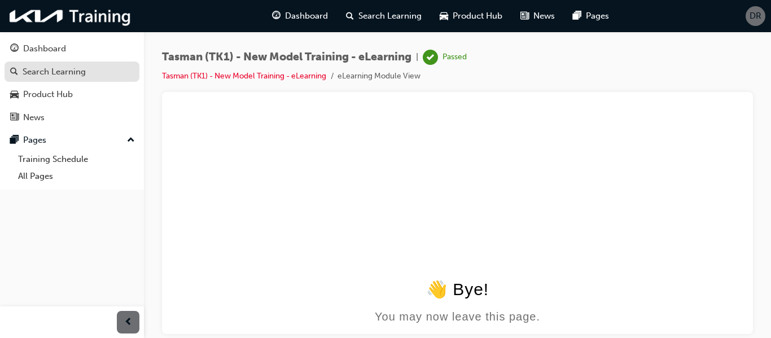
click at [70, 77] on div "Search Learning" at bounding box center [54, 71] width 63 height 13
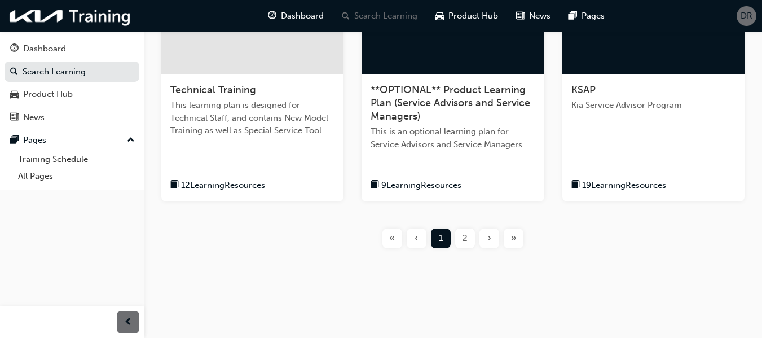
scroll to position [534, 0]
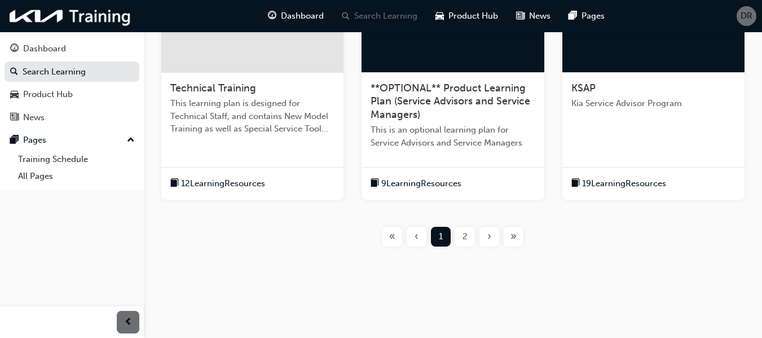
click at [230, 186] on span "12 Learning Resources" at bounding box center [223, 183] width 84 height 13
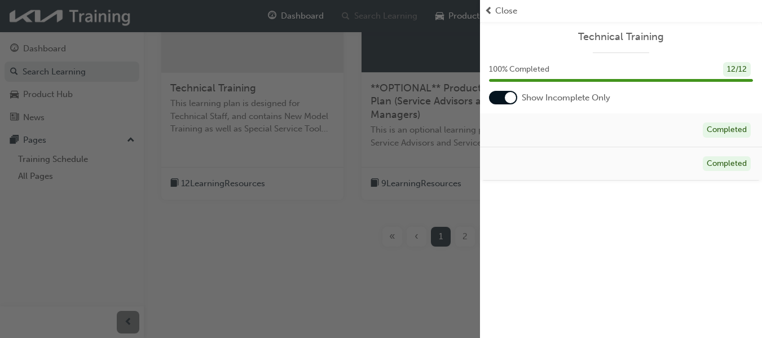
click at [504, 95] on div at bounding box center [503, 98] width 28 height 14
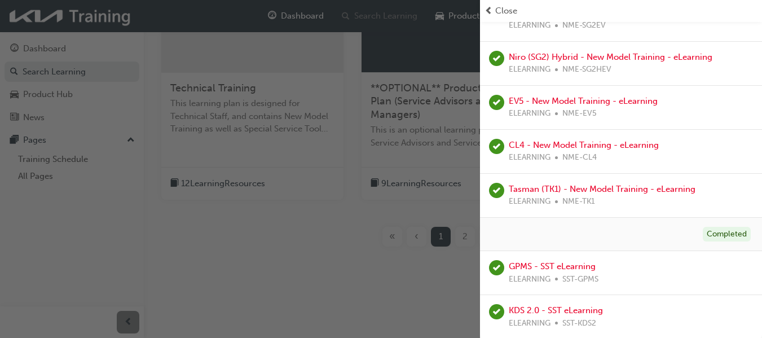
scroll to position [371, 0]
click at [559, 99] on link "EV5 - New Model Training - eLearning" at bounding box center [583, 100] width 149 height 10
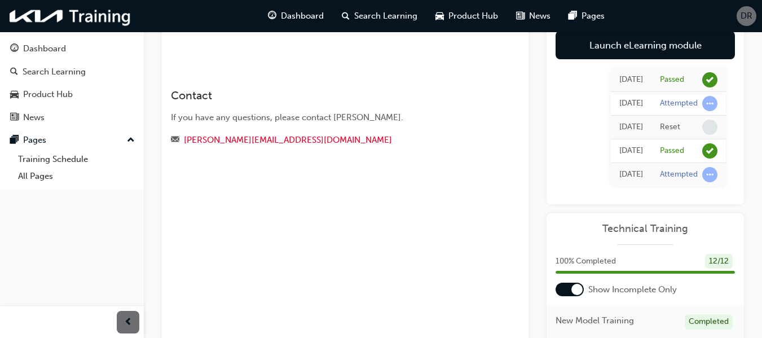
scroll to position [55, 0]
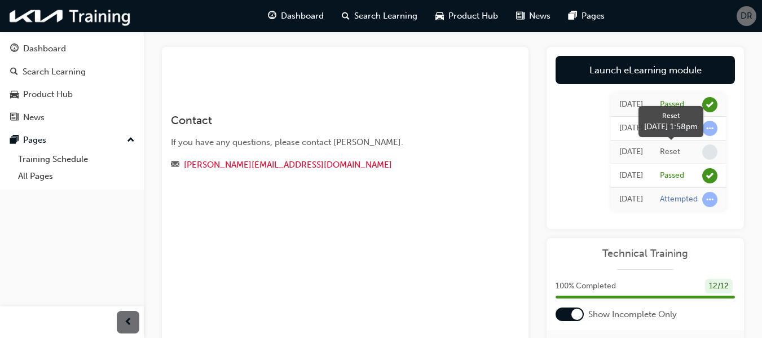
click at [706, 151] on span "learningRecordVerb_NONE-icon" at bounding box center [709, 151] width 15 height 15
click at [663, 153] on div "Reset" at bounding box center [670, 152] width 20 height 11
drag, startPoint x: 584, startPoint y: 155, endPoint x: 719, endPoint y: 151, distance: 134.9
click at [719, 151] on tr "[DATE] Reset" at bounding box center [668, 152] width 115 height 24
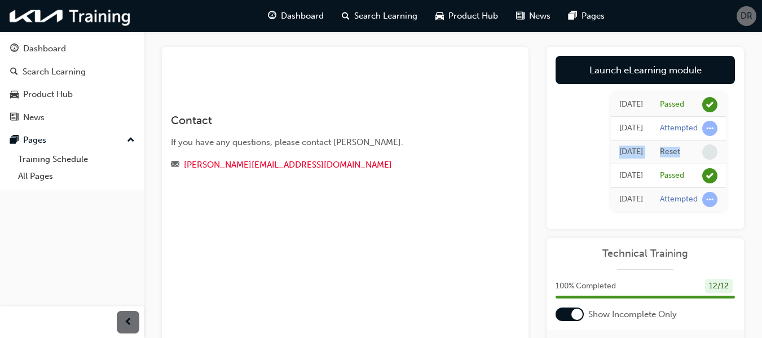
click at [713, 152] on span "learningRecordVerb_NONE-icon" at bounding box center [709, 151] width 15 height 15
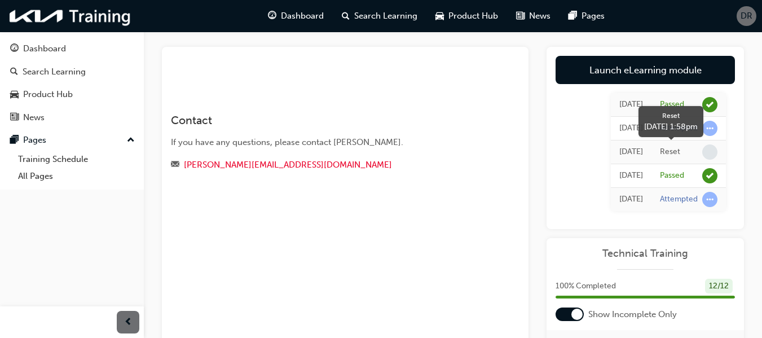
click at [713, 152] on span "learningRecordVerb_NONE-icon" at bounding box center [709, 151] width 15 height 15
drag, startPoint x: 665, startPoint y: 153, endPoint x: 623, endPoint y: 154, distance: 41.8
click at [665, 153] on div "Reset" at bounding box center [670, 152] width 20 height 11
click at [619, 155] on div "[DATE]" at bounding box center [631, 152] width 24 height 13
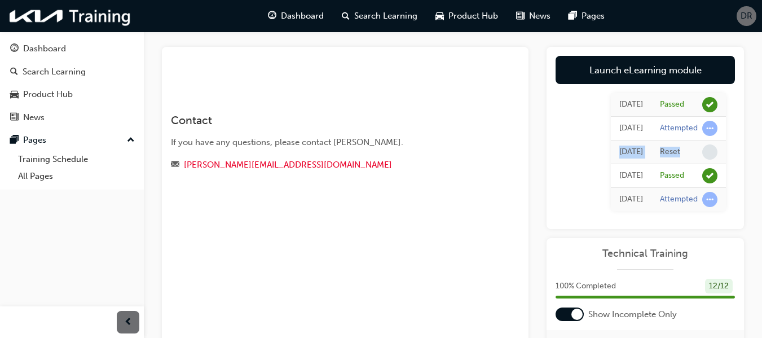
drag, startPoint x: 582, startPoint y: 152, endPoint x: 725, endPoint y: 140, distance: 143.8
click at [725, 140] on tr "[DATE] Reset" at bounding box center [668, 152] width 115 height 24
click at [705, 151] on span "learningRecordVerb_NONE-icon" at bounding box center [709, 151] width 15 height 15
click at [626, 153] on div "[DATE]" at bounding box center [631, 152] width 24 height 13
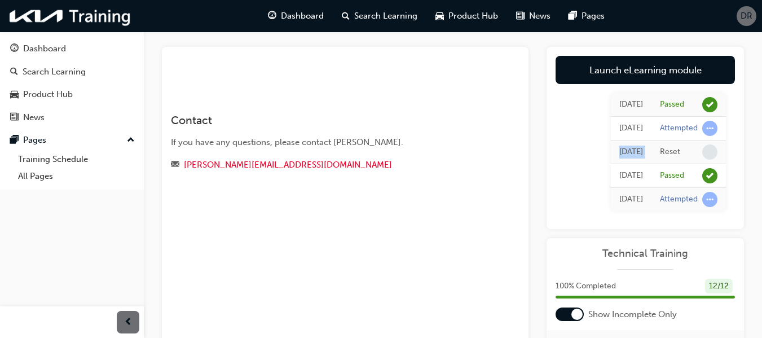
click at [626, 153] on div "[DATE]" at bounding box center [631, 152] width 24 height 13
click at [684, 148] on div "Reset" at bounding box center [689, 151] width 58 height 15
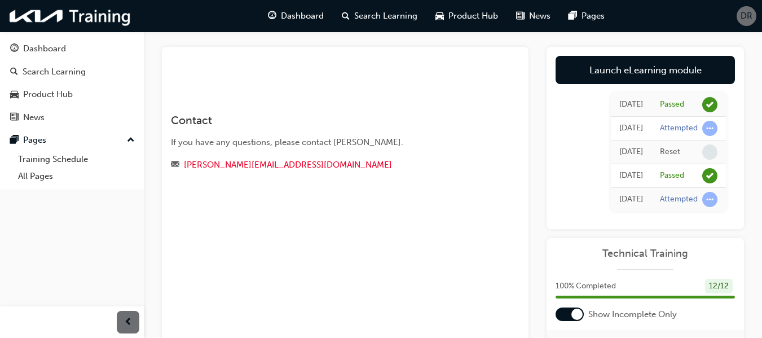
click at [619, 156] on div "[DATE]" at bounding box center [631, 152] width 24 height 13
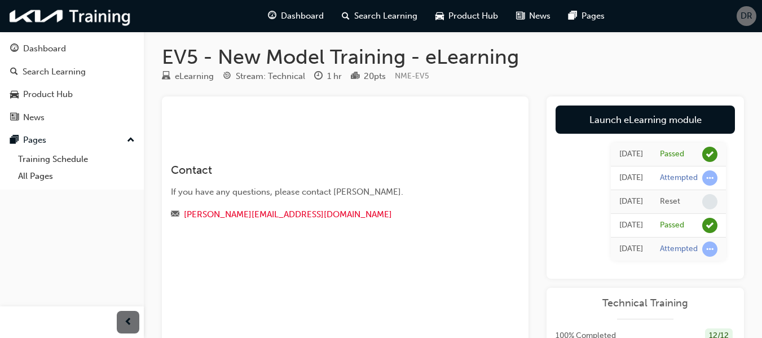
scroll to position [0, 0]
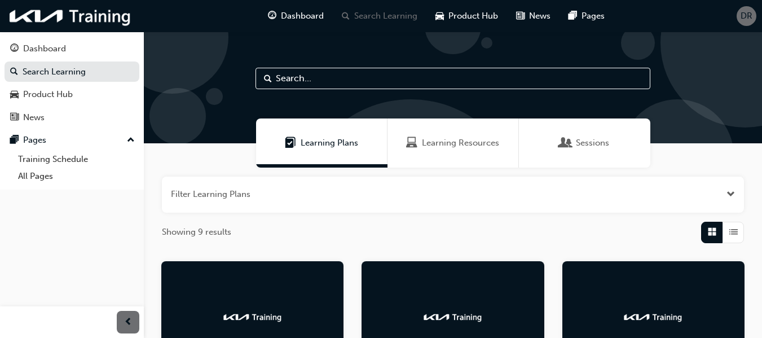
click at [449, 143] on span "Learning Resources" at bounding box center [460, 143] width 77 height 13
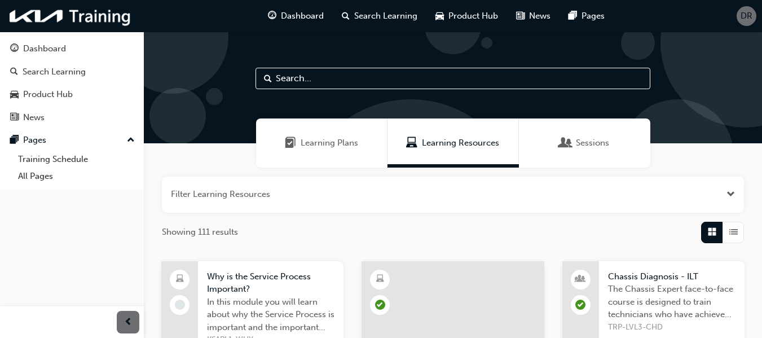
click at [559, 134] on div "Sessions" at bounding box center [584, 142] width 131 height 49
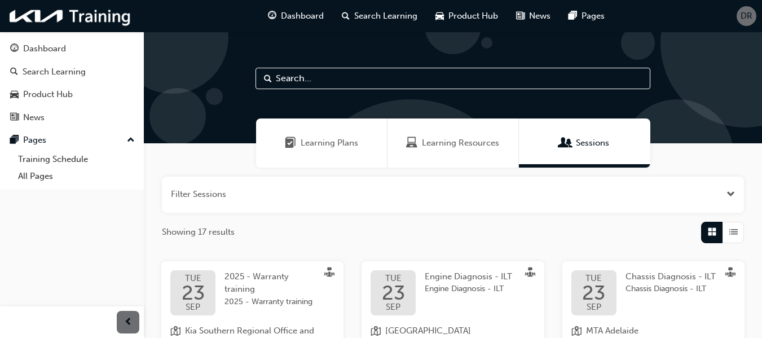
click at [311, 130] on div "Learning Plans" at bounding box center [321, 142] width 131 height 49
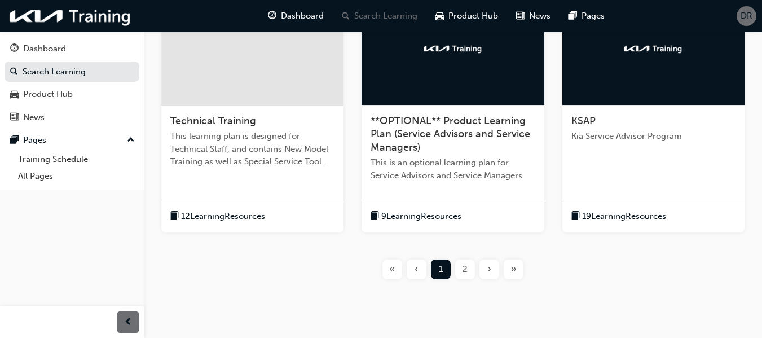
scroll to position [508, 0]
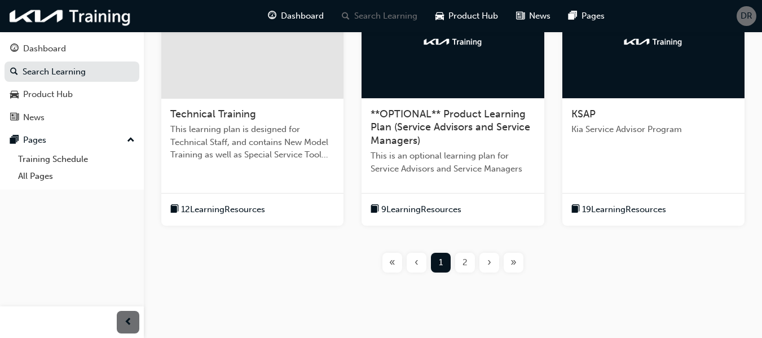
click at [468, 260] on div "2" at bounding box center [465, 263] width 20 height 20
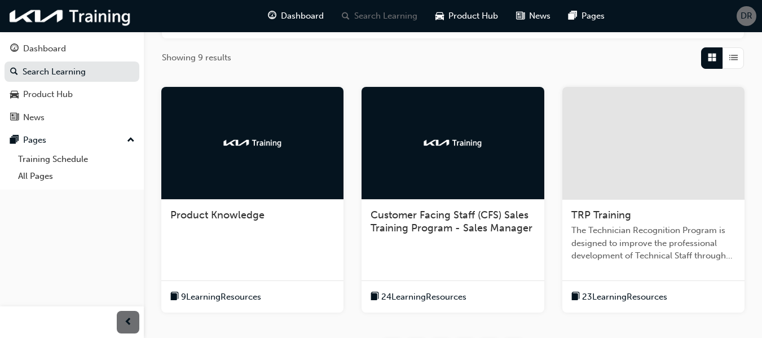
scroll to position [231, 0]
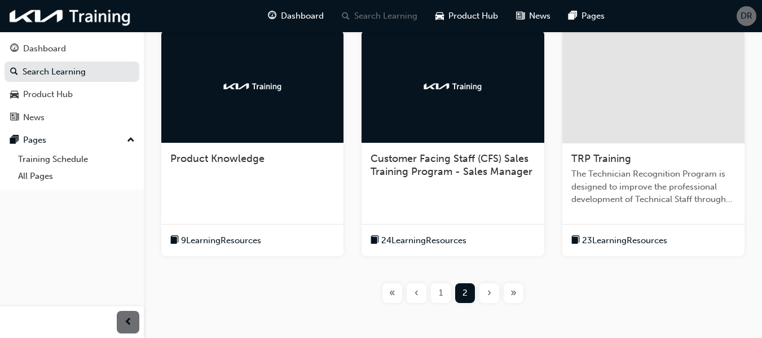
click at [584, 153] on span "TRP Training" at bounding box center [601, 158] width 60 height 12
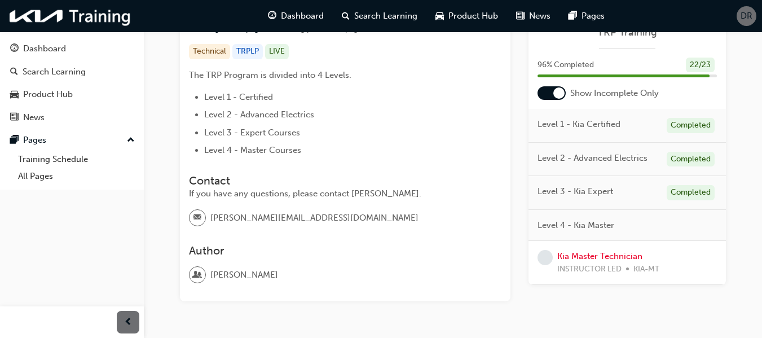
scroll to position [274, 0]
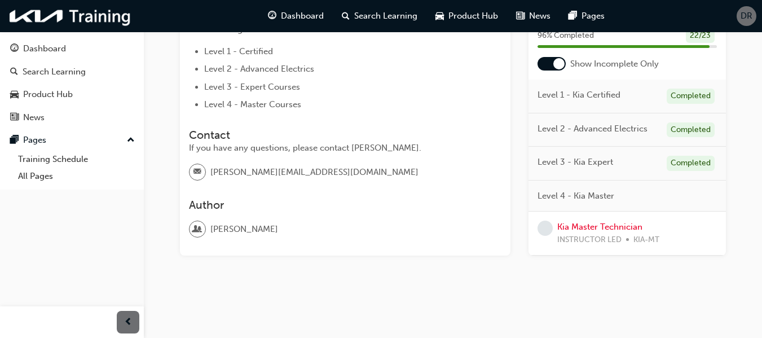
drag, startPoint x: 592, startPoint y: 195, endPoint x: 587, endPoint y: 208, distance: 13.9
click at [592, 195] on span "Level 4 - Kia Master" at bounding box center [576, 196] width 77 height 13
click at [556, 65] on div at bounding box center [558, 63] width 11 height 11
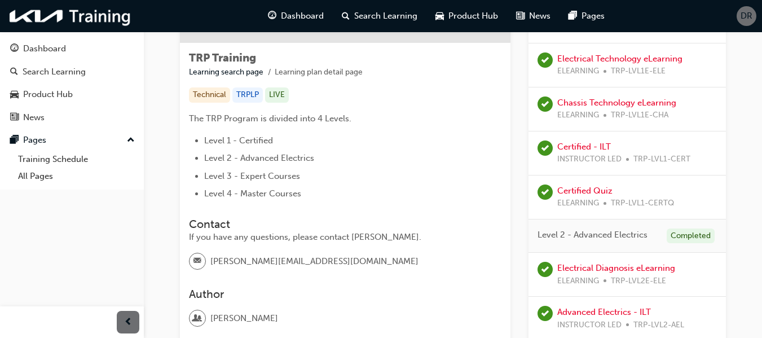
scroll to position [0, 0]
